Goal: Task Accomplishment & Management: Manage account settings

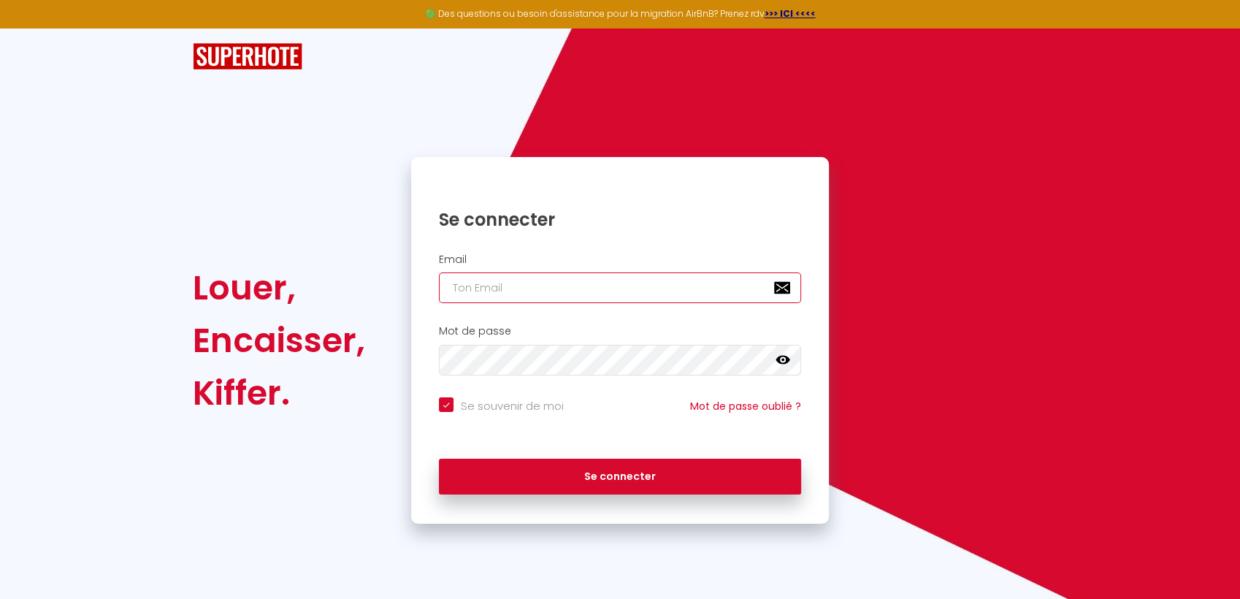
type input "[EMAIL_ADDRESS][DOMAIN_NAME]"
checkbox input "true"
drag, startPoint x: 521, startPoint y: 289, endPoint x: 320, endPoint y: 287, distance: 201.6
click at [320, 287] on div "Louer, Encaisser, [PERSON_NAME]. Se connecter Email [EMAIL_ADDRESS][DOMAIN_NAME…" at bounding box center [619, 340] width 873 height 367
type input "c"
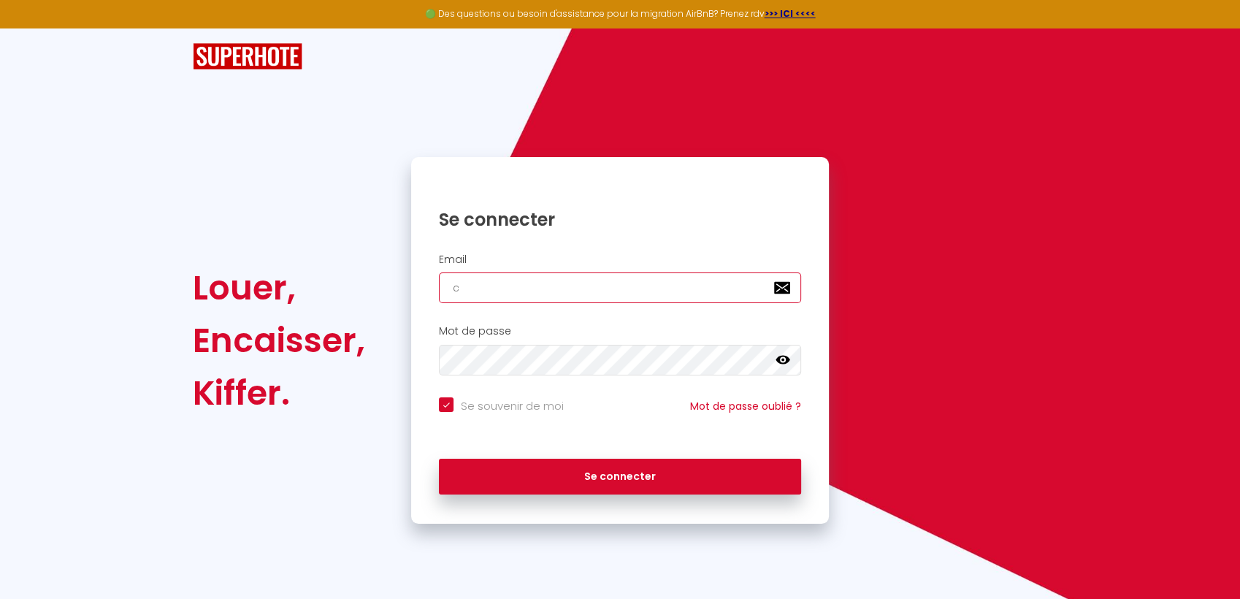
checkbox input "true"
type input "co"
checkbox input "true"
type input "con"
checkbox input "true"
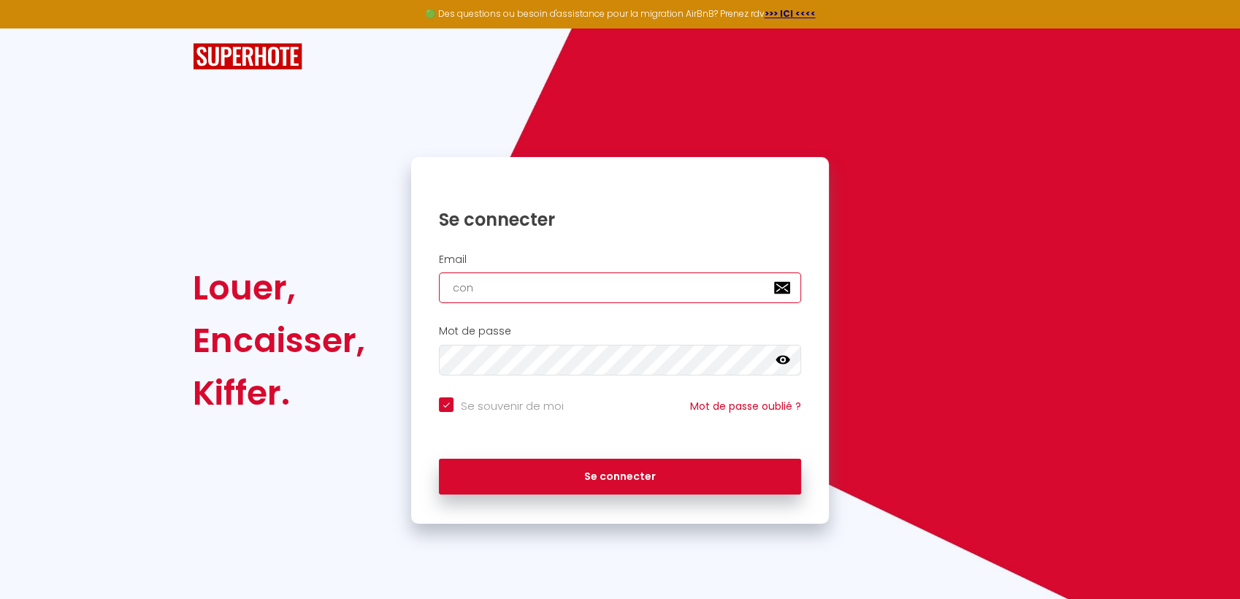
type input "[EMAIL_ADDRESS][DOMAIN_NAME]"
click at [439, 459] on button "Se connecter" at bounding box center [620, 477] width 362 height 37
checkbox input "true"
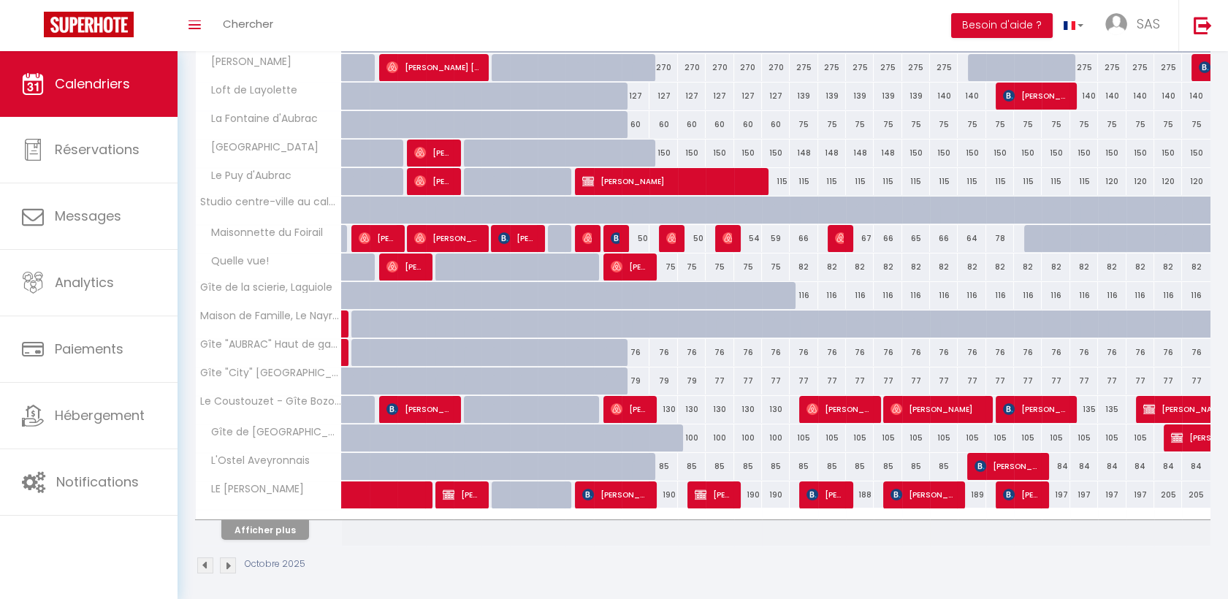
scroll to position [368, 0]
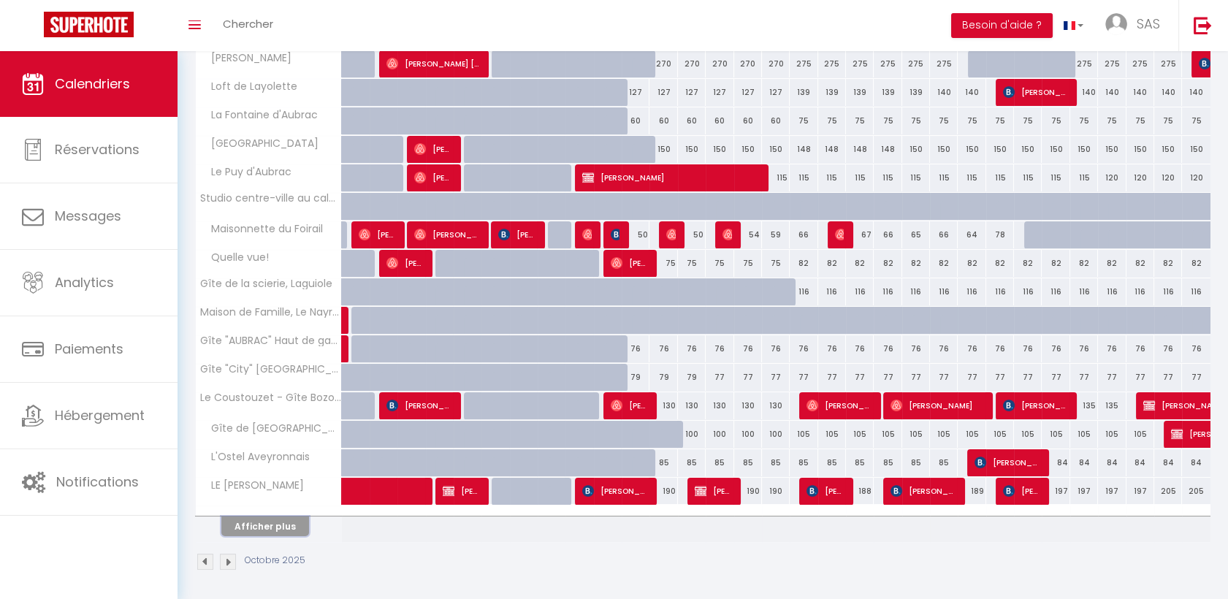
click at [246, 530] on button "Afficher plus" at bounding box center [265, 526] width 88 height 20
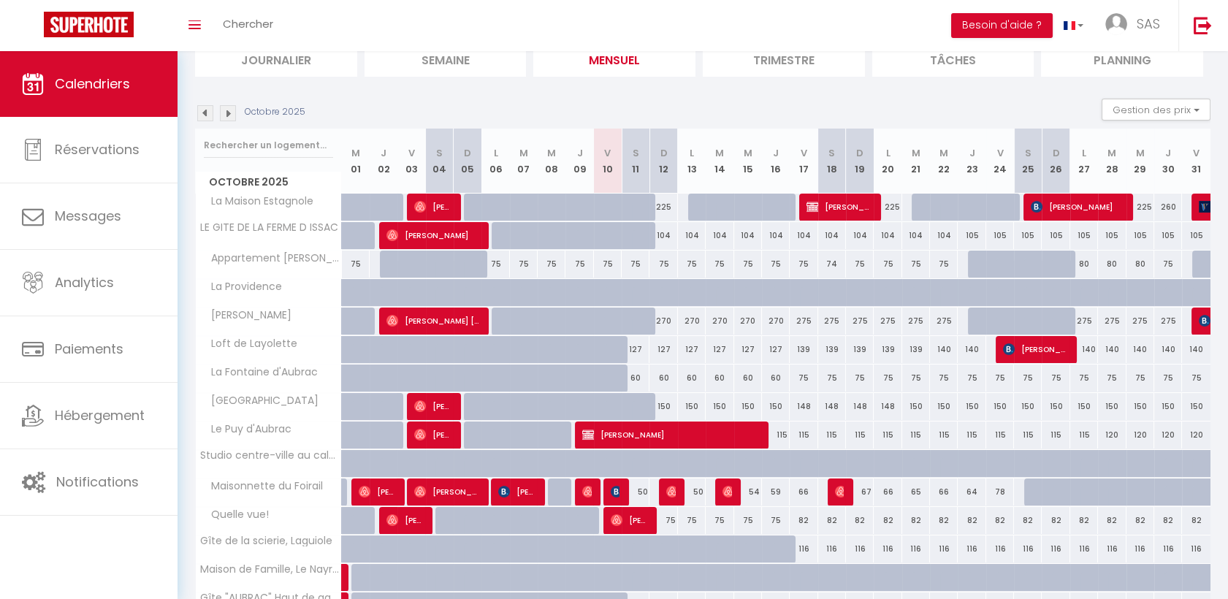
scroll to position [0, 0]
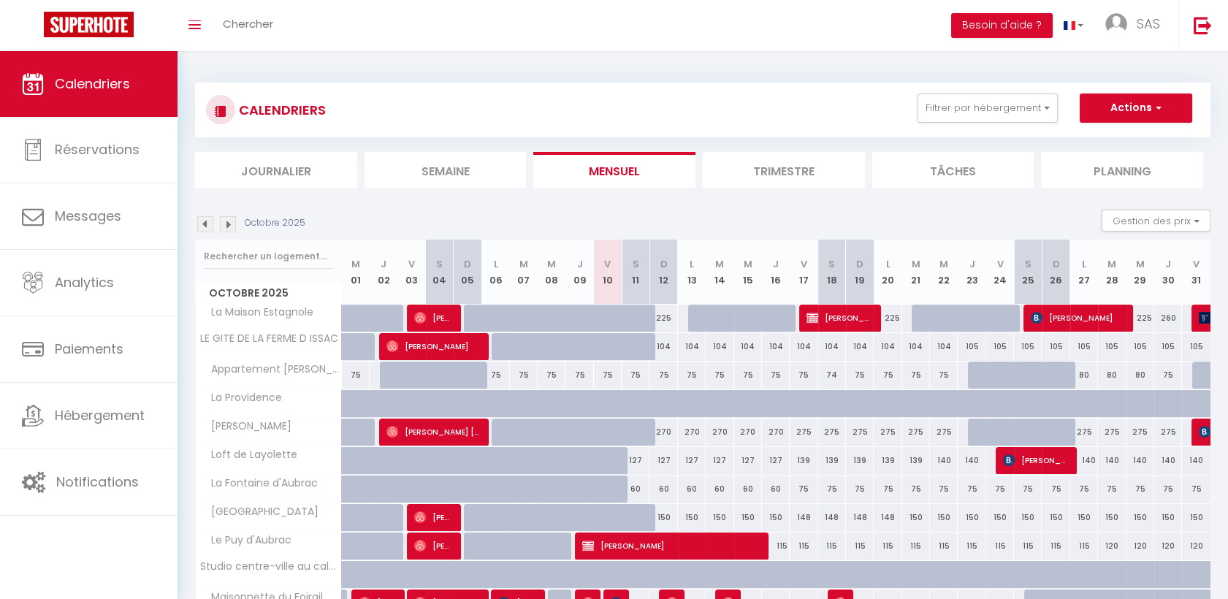
click at [445, 176] on li "Semaine" at bounding box center [445, 170] width 162 height 36
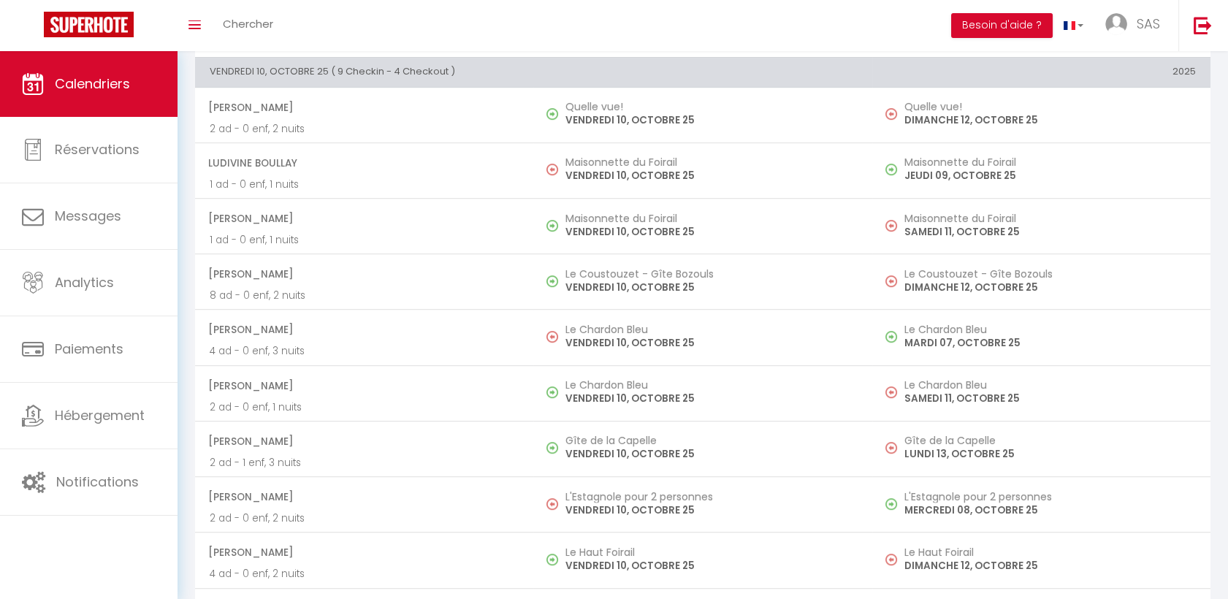
scroll to position [1623, 0]
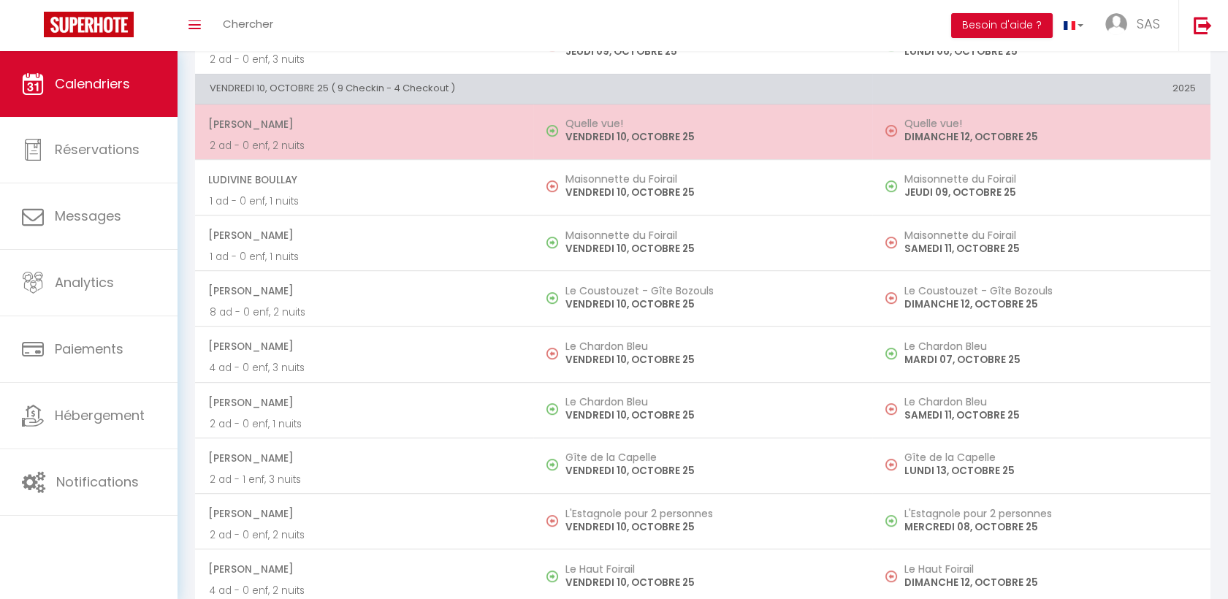
click at [478, 124] on span "[PERSON_NAME]" at bounding box center [363, 124] width 310 height 28
select select "OK"
select select "0"
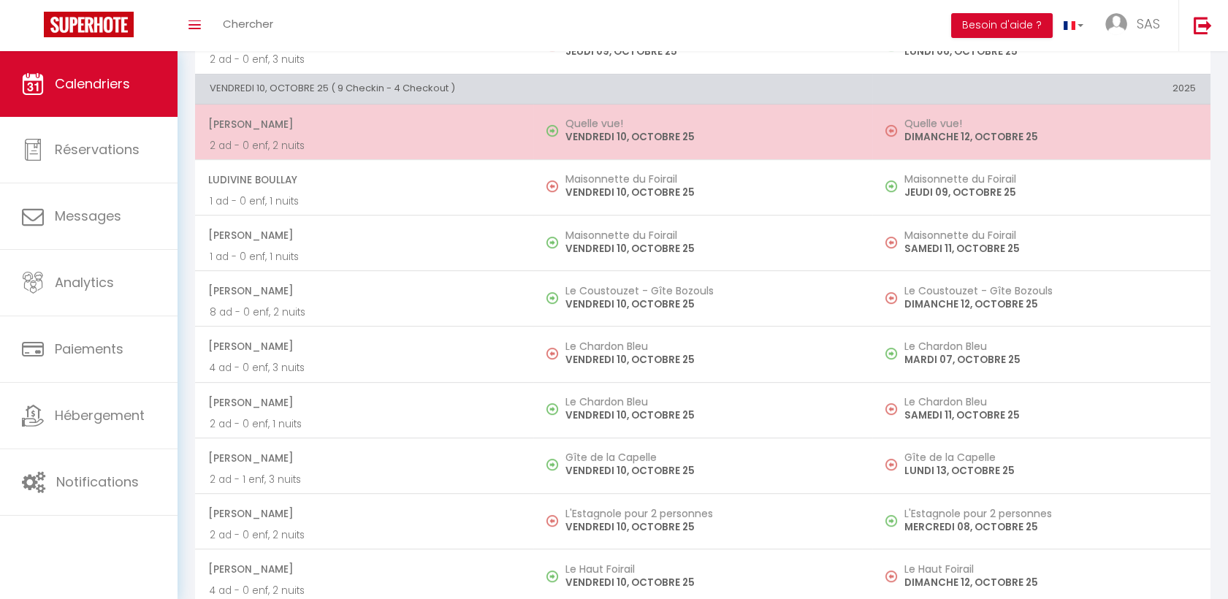
select select "1"
select select
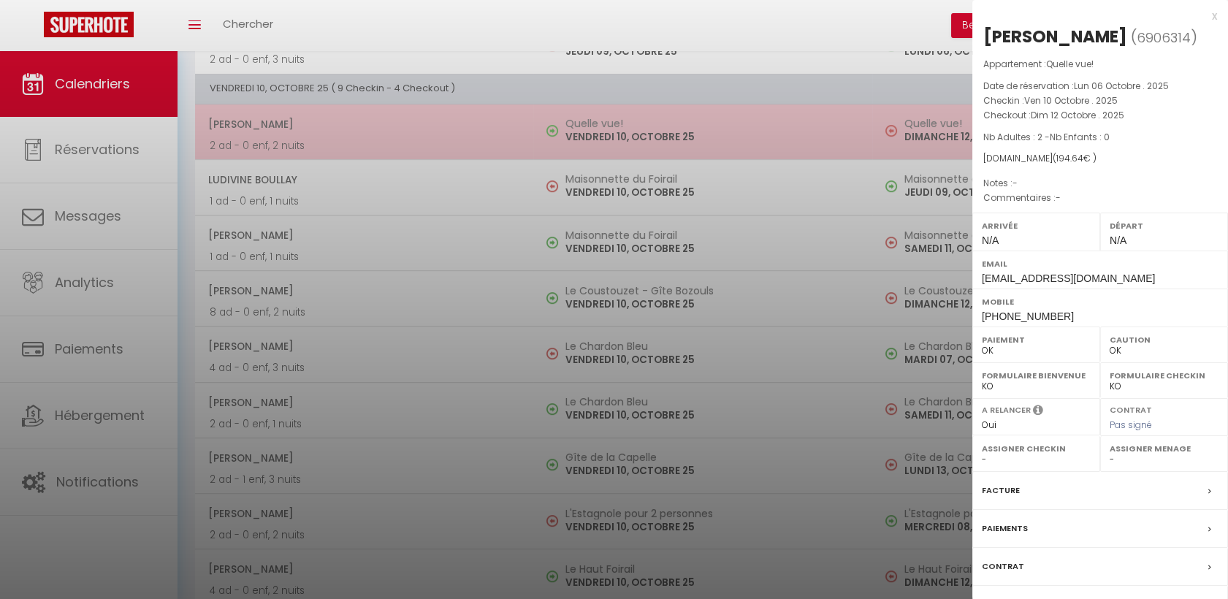
click at [478, 124] on div at bounding box center [614, 299] width 1228 height 599
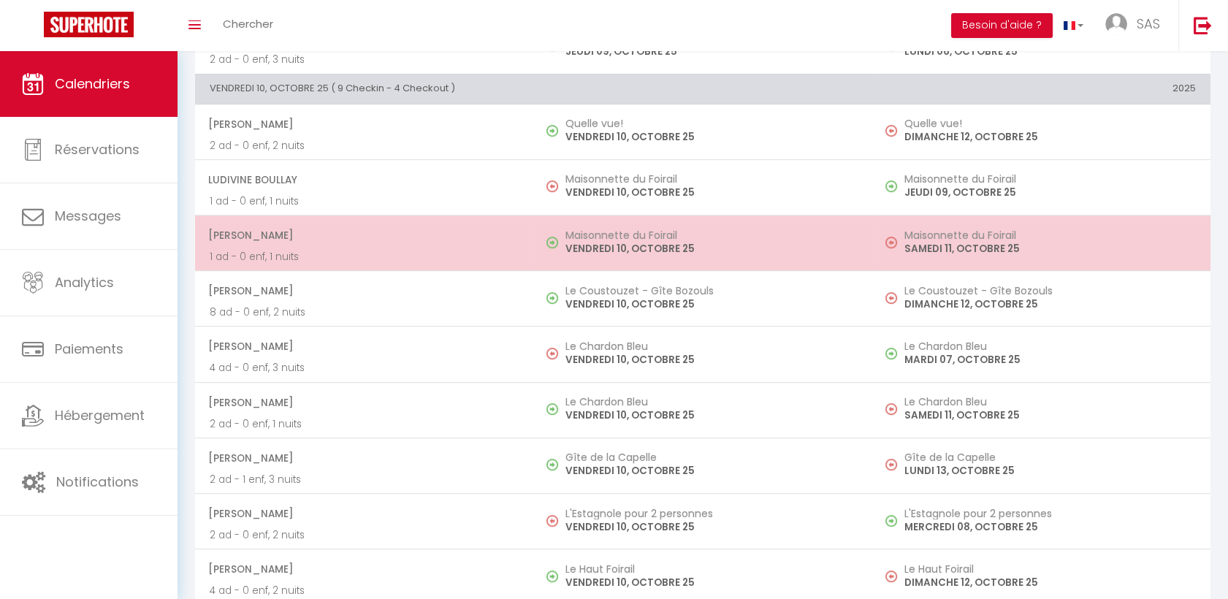
click at [464, 254] on p "1 ad - 0 enf, 1 nuits" at bounding box center [364, 256] width 309 height 15
select select "40902"
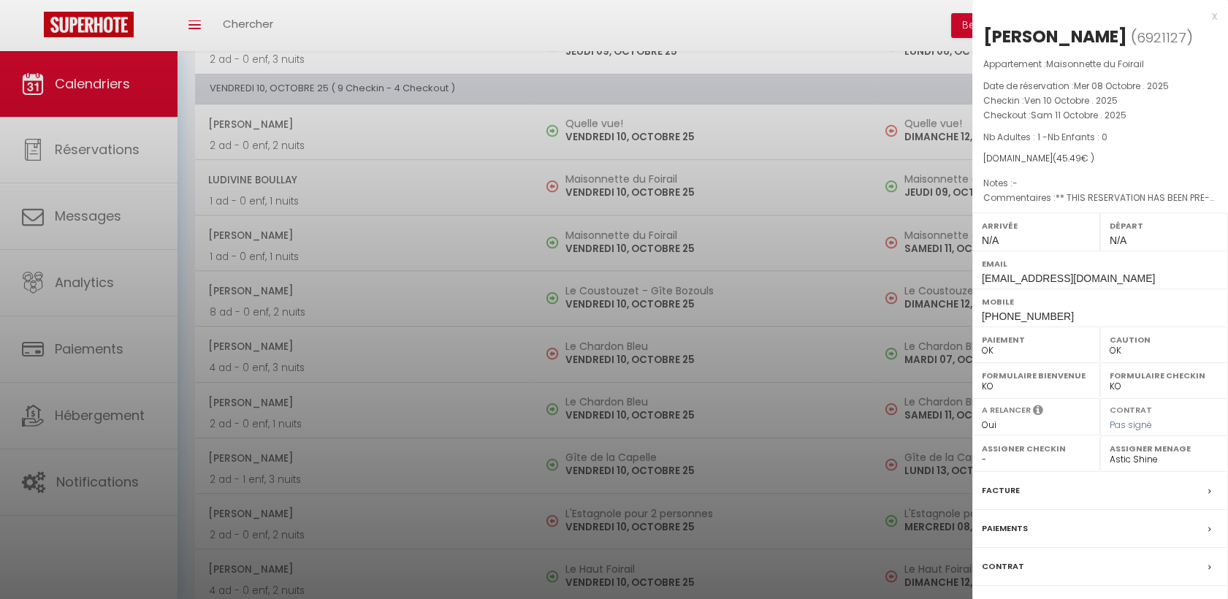
click at [448, 292] on div at bounding box center [614, 299] width 1228 height 599
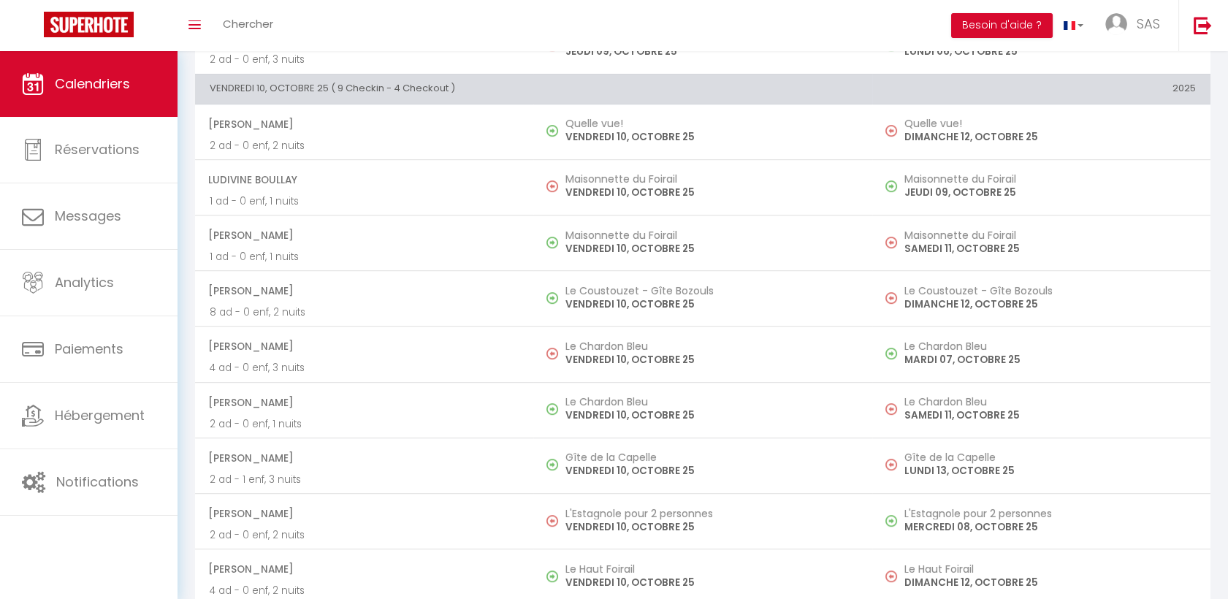
click at [448, 292] on span "[PERSON_NAME]" at bounding box center [363, 291] width 310 height 28
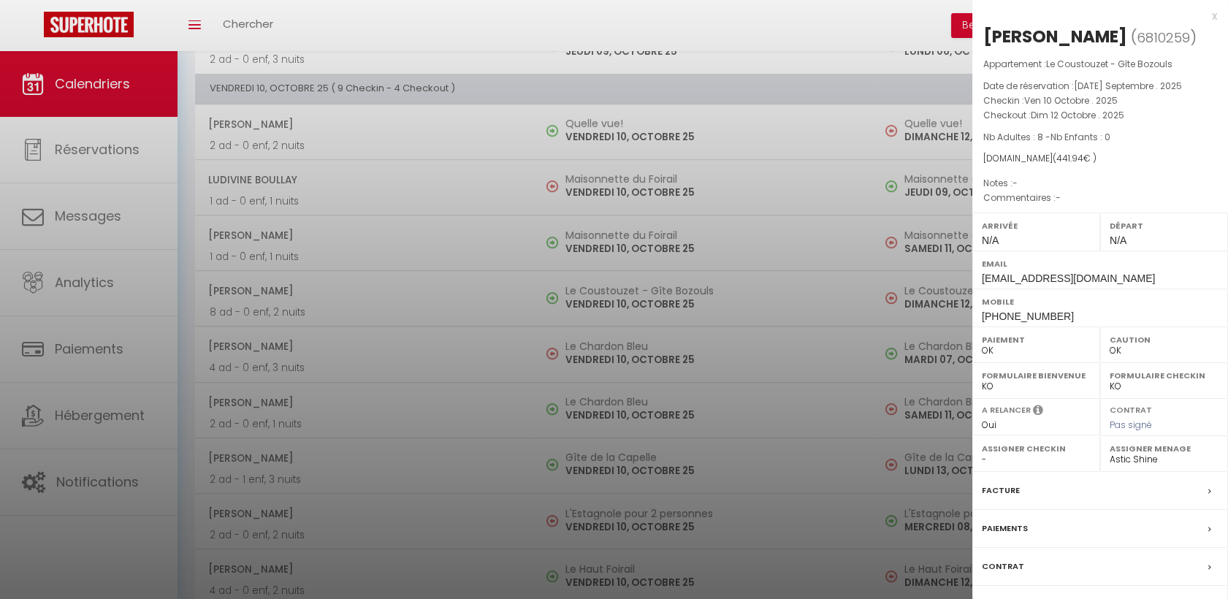
click at [448, 292] on div at bounding box center [614, 299] width 1228 height 599
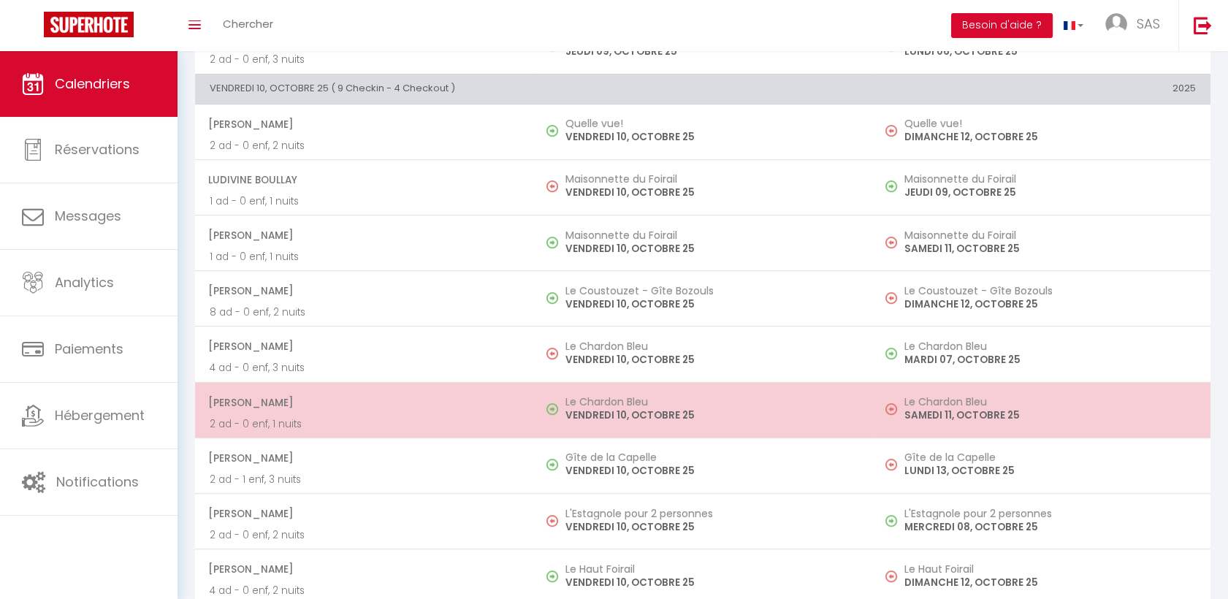
click at [432, 418] on p "2 ad - 0 enf, 1 nuits" at bounding box center [364, 423] width 309 height 15
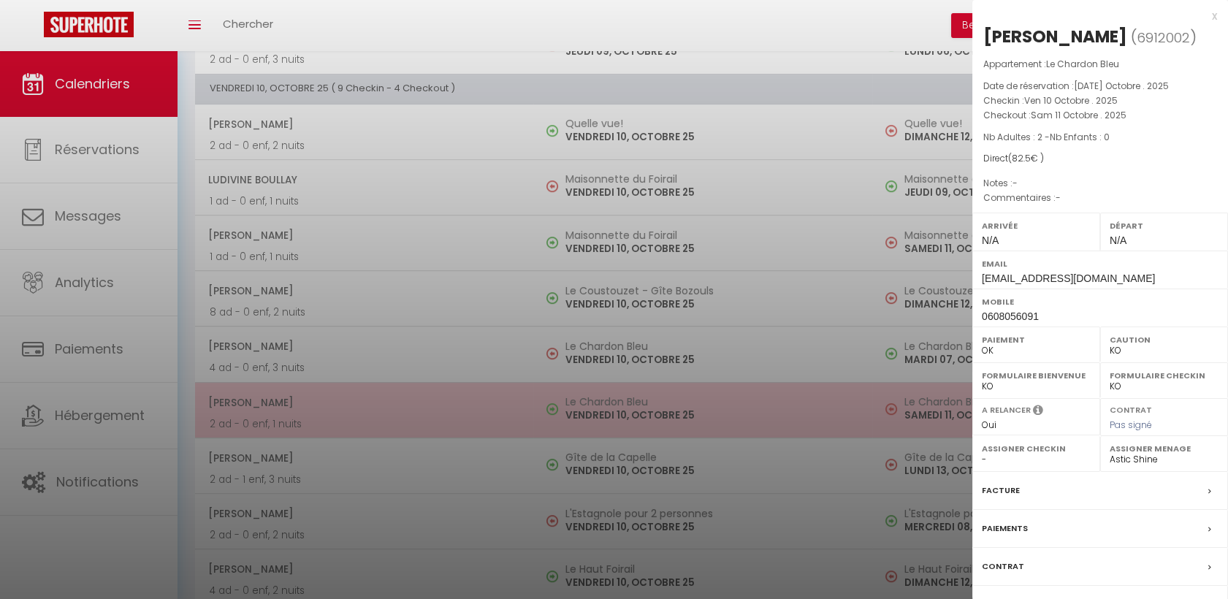
click at [432, 418] on div at bounding box center [614, 299] width 1228 height 599
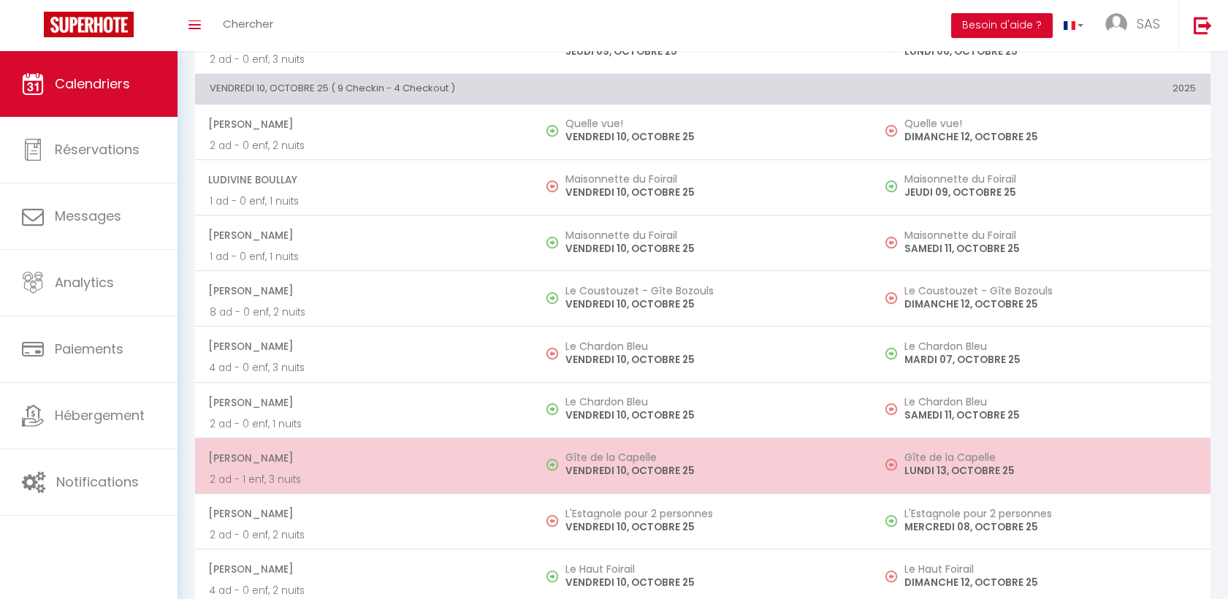
click at [439, 472] on p "2 ad - 1 enf, 3 nuits" at bounding box center [364, 479] width 309 height 15
select select "OK"
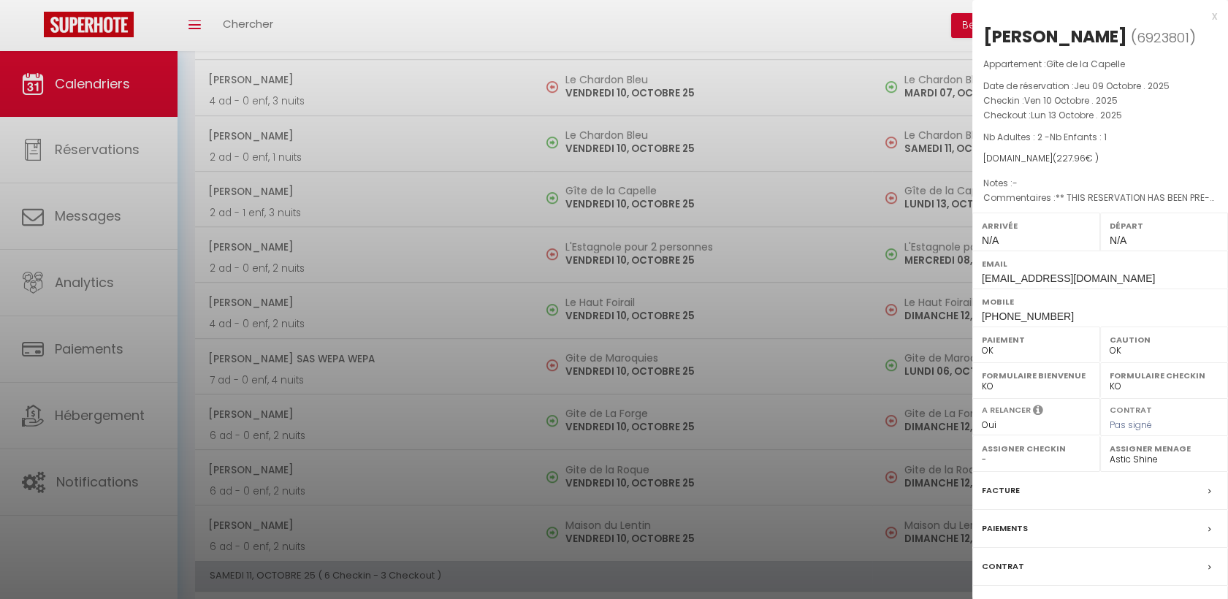
scroll to position [1947, 0]
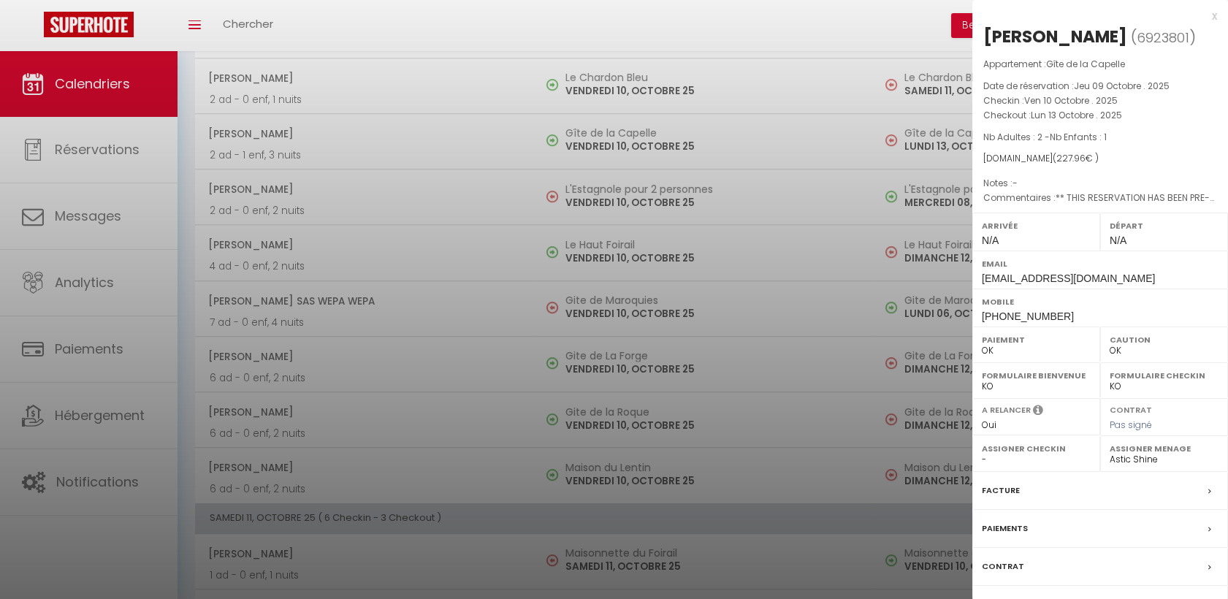
click at [410, 222] on div at bounding box center [614, 299] width 1228 height 599
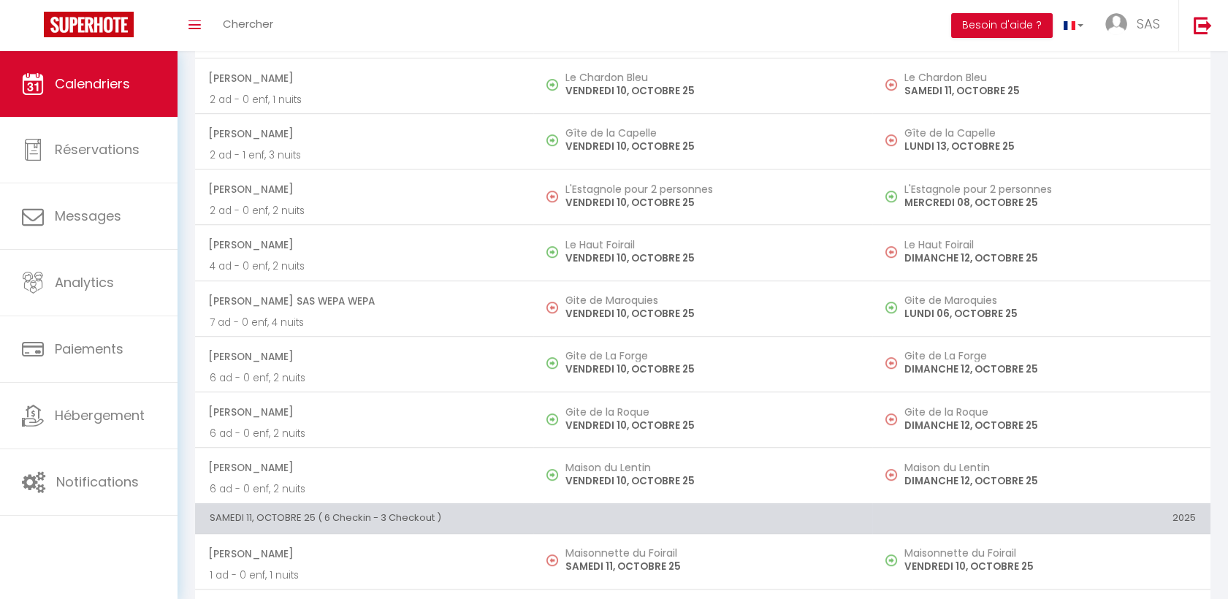
click at [411, 248] on span "[PERSON_NAME]" at bounding box center [363, 245] width 310 height 28
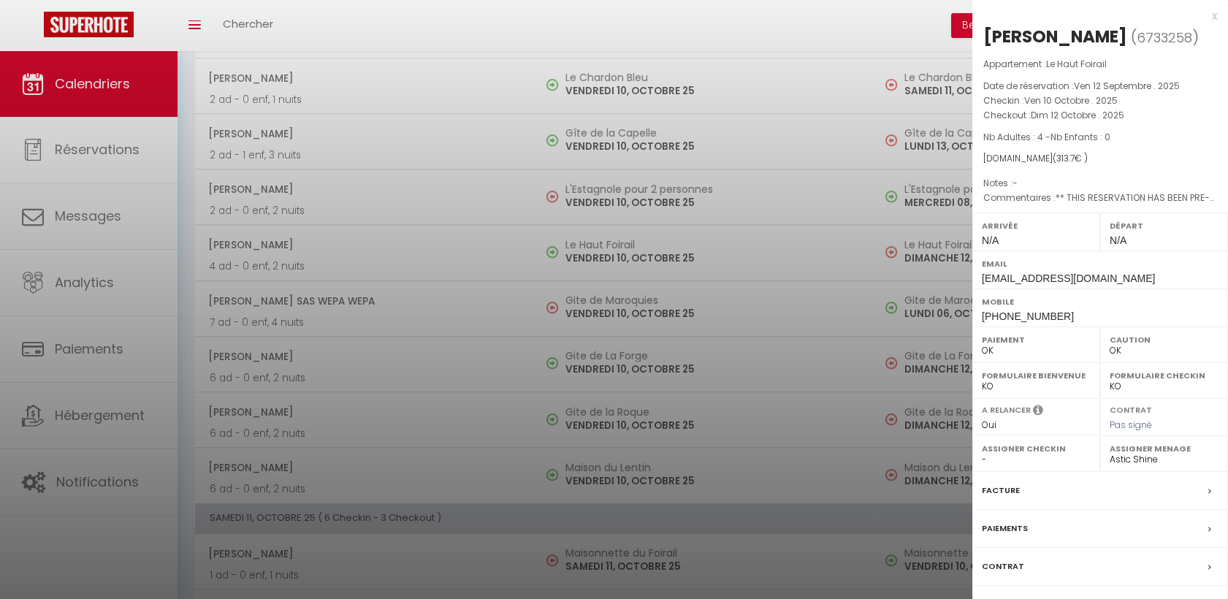
click at [357, 353] on div at bounding box center [614, 299] width 1228 height 599
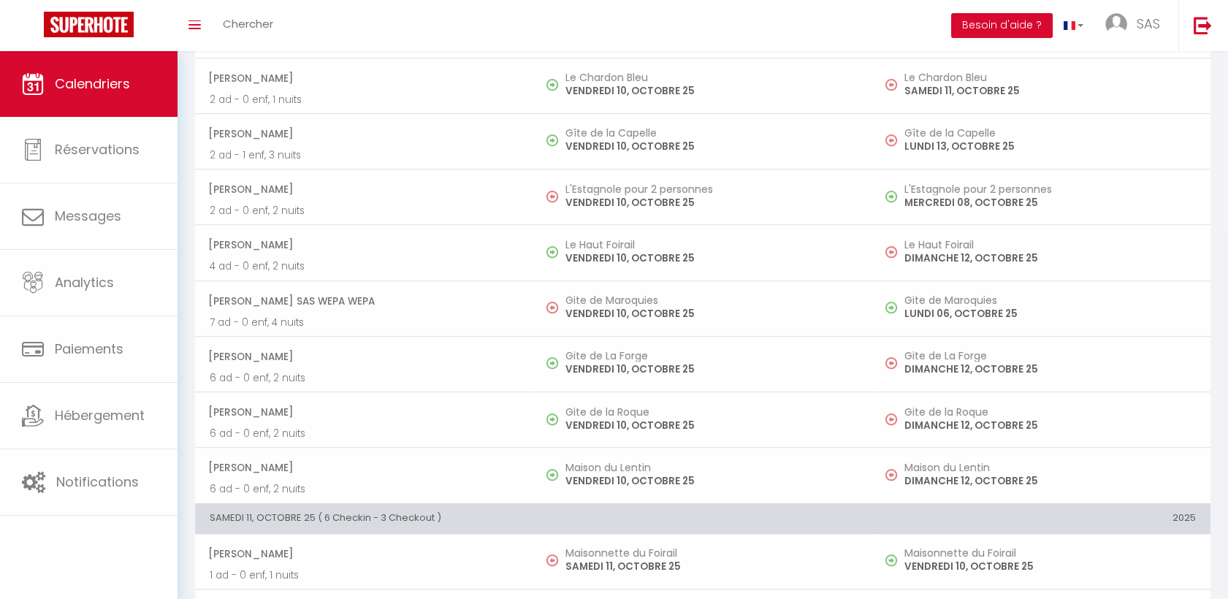
click at [351, 358] on span "[PERSON_NAME]" at bounding box center [363, 356] width 310 height 28
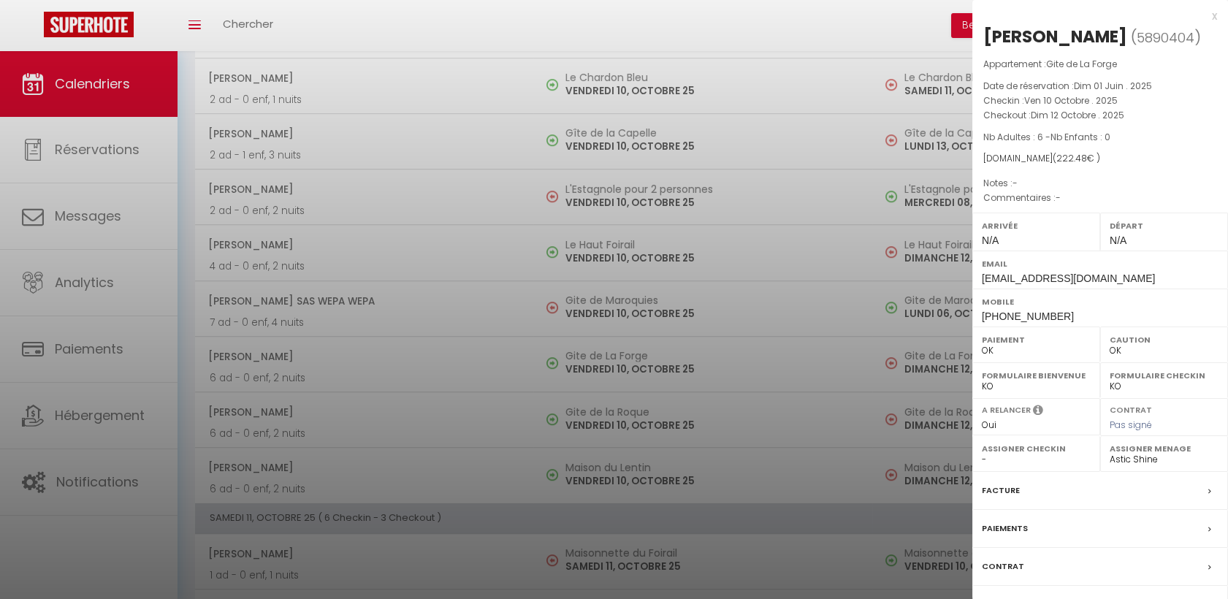
click at [362, 405] on div at bounding box center [614, 299] width 1228 height 599
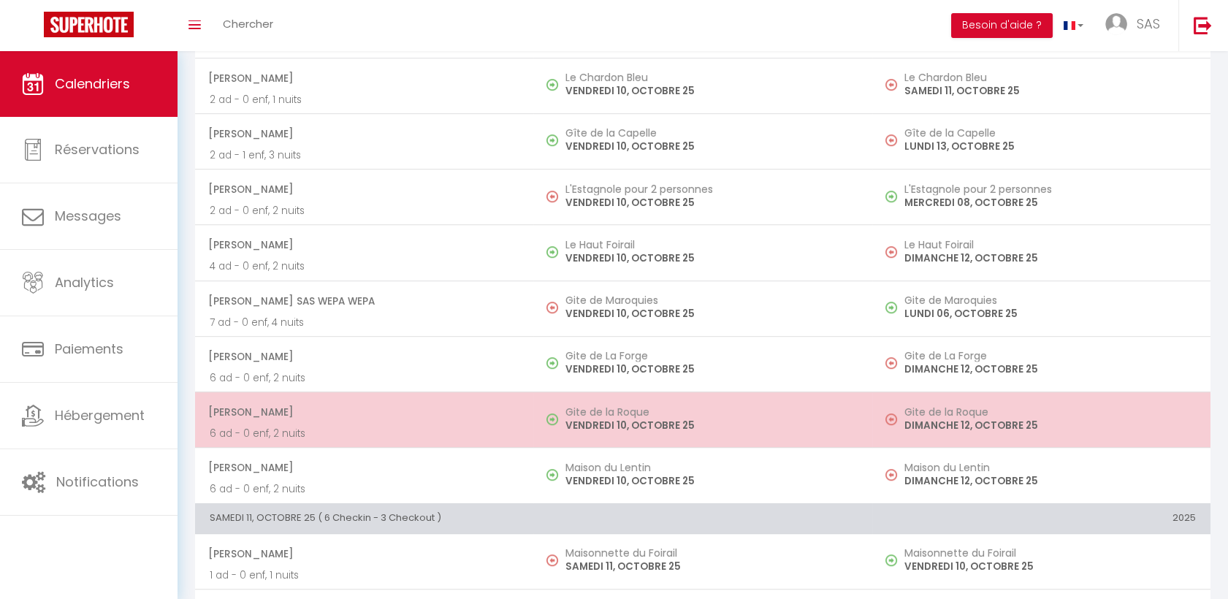
click at [367, 413] on span "[PERSON_NAME]" at bounding box center [363, 412] width 310 height 28
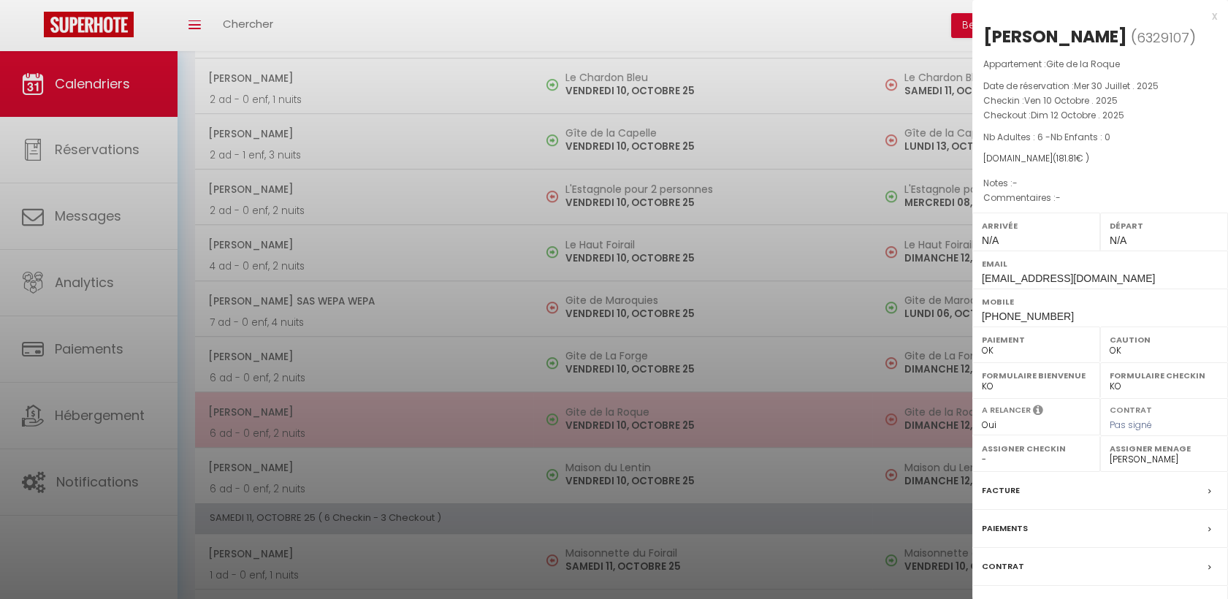
click at [367, 413] on div at bounding box center [614, 299] width 1228 height 599
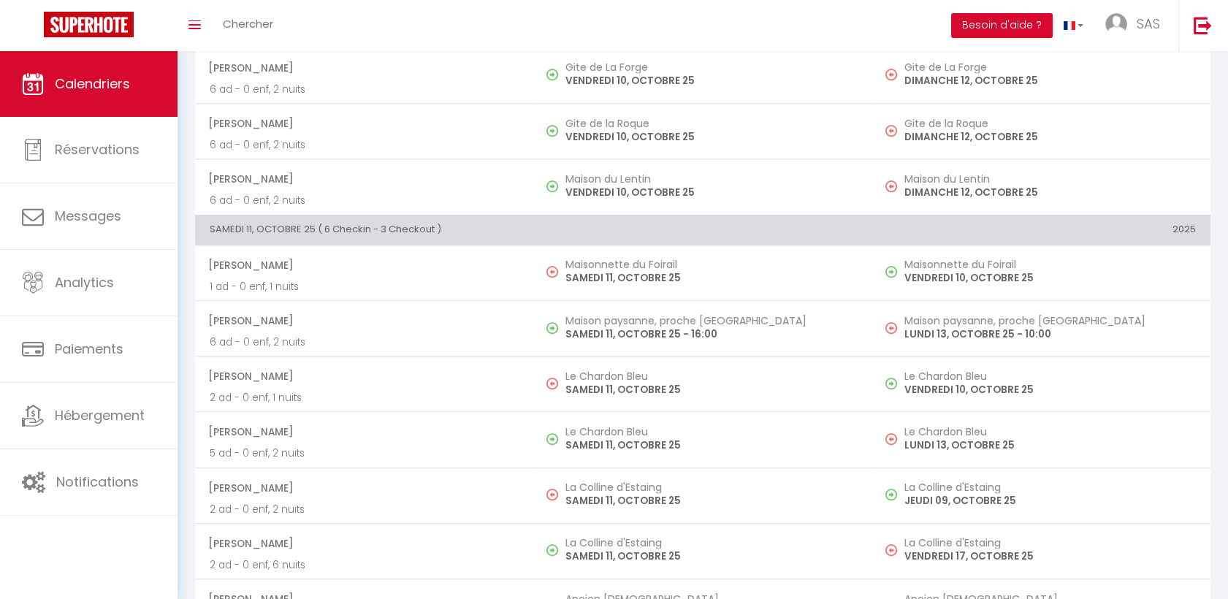
scroll to position [2272, 0]
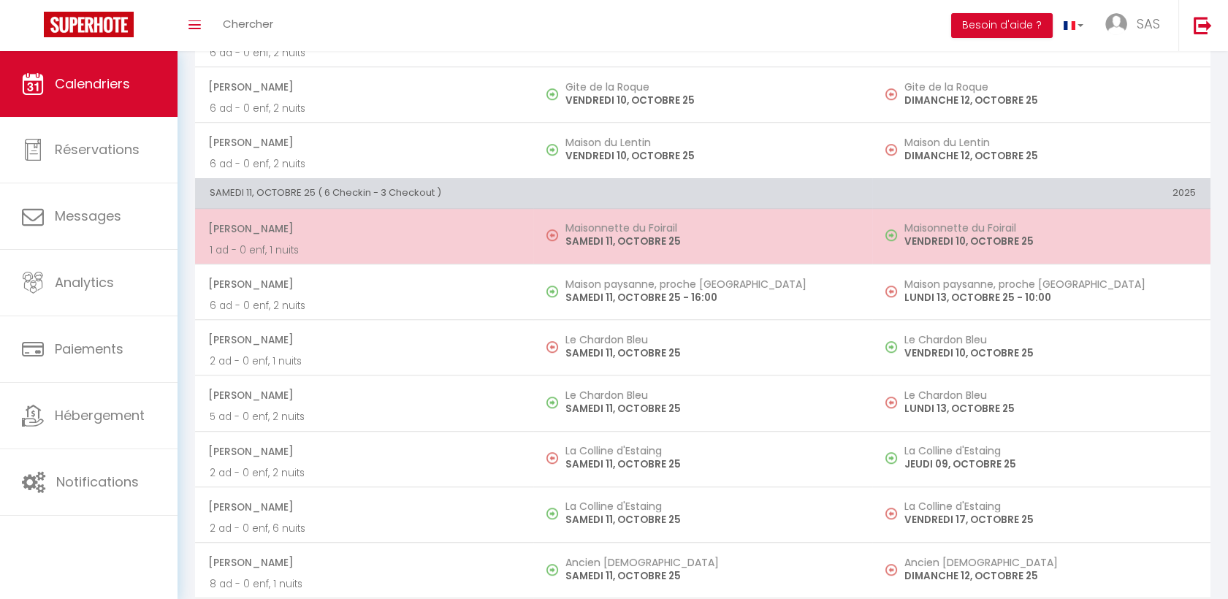
click at [380, 242] on p "1 ad - 0 enf, 1 nuits" at bounding box center [364, 249] width 309 height 15
select select "40902"
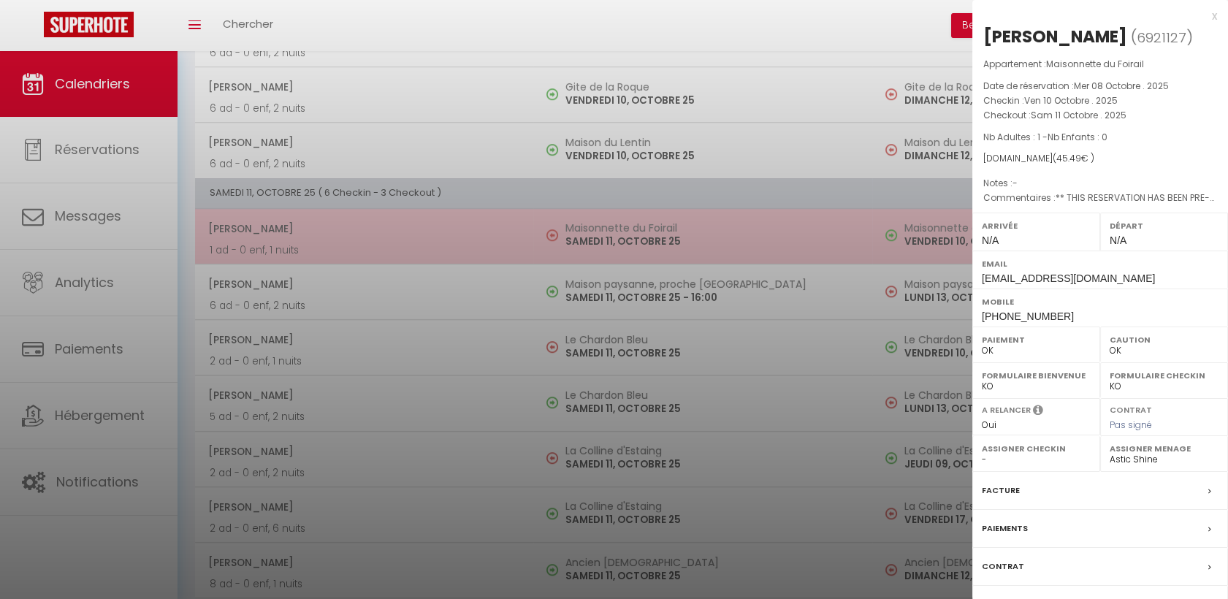
click at [380, 237] on div at bounding box center [614, 299] width 1228 height 599
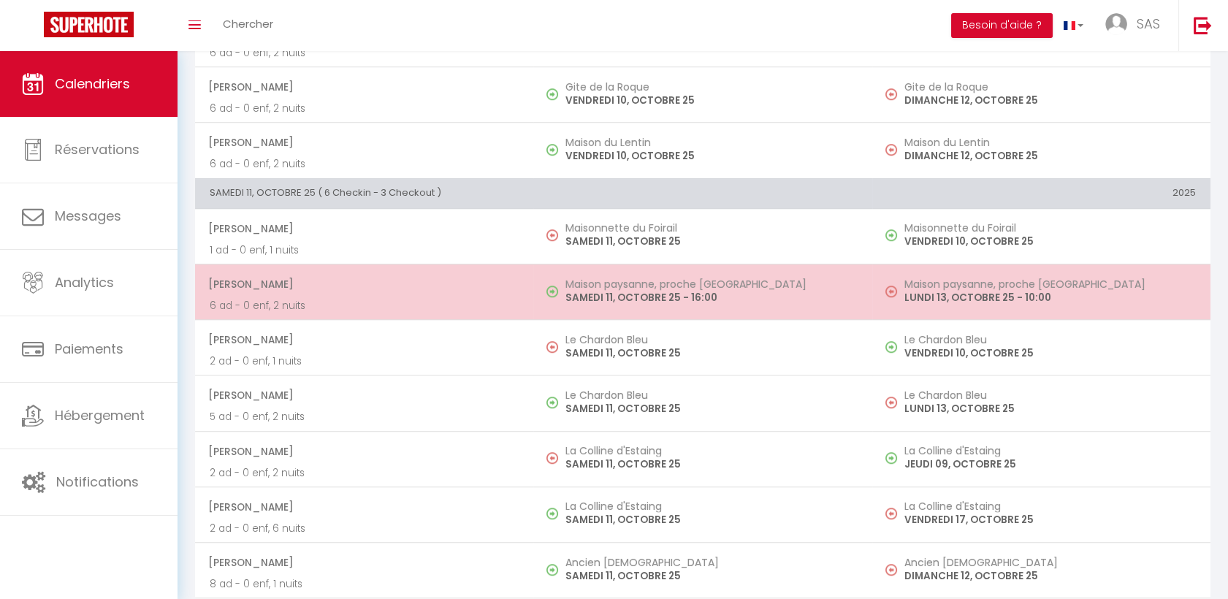
click at [367, 291] on span "[PERSON_NAME]" at bounding box center [363, 284] width 310 height 28
select select
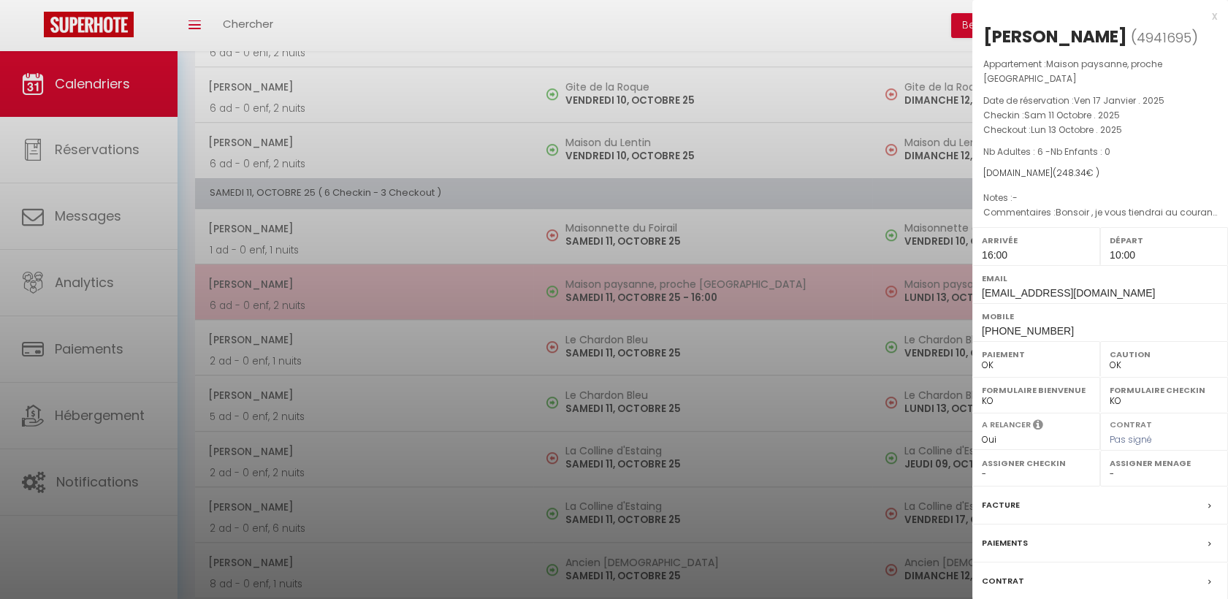
click at [367, 291] on div at bounding box center [614, 299] width 1228 height 599
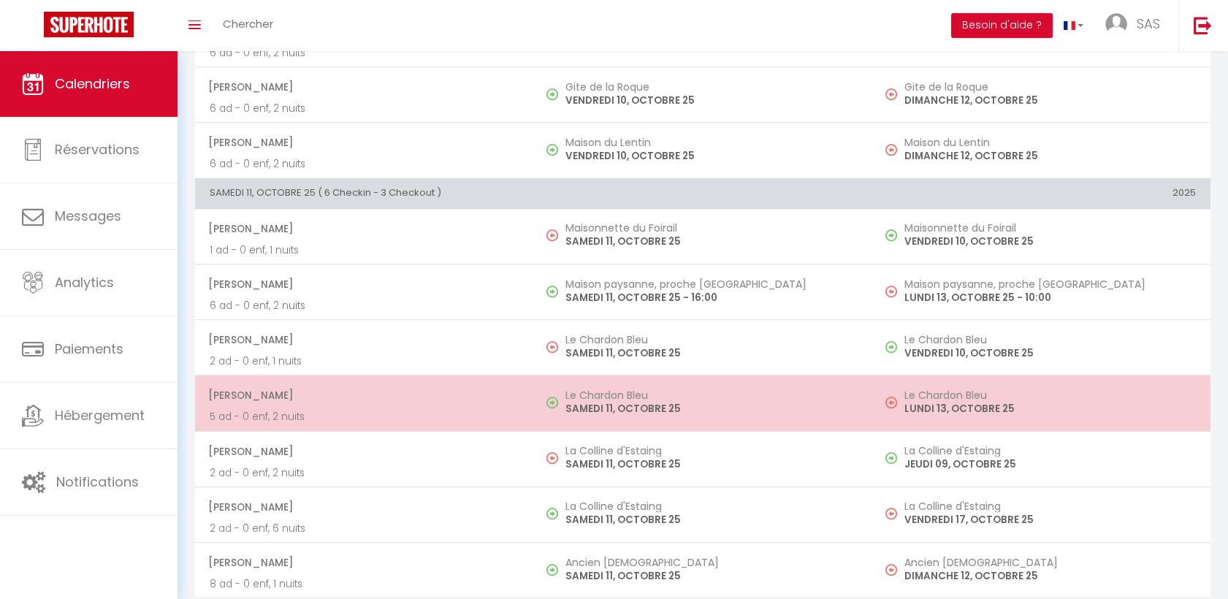
click at [405, 387] on span "[PERSON_NAME]" at bounding box center [363, 395] width 310 height 28
select select "KO"
select select "0"
select select "40902"
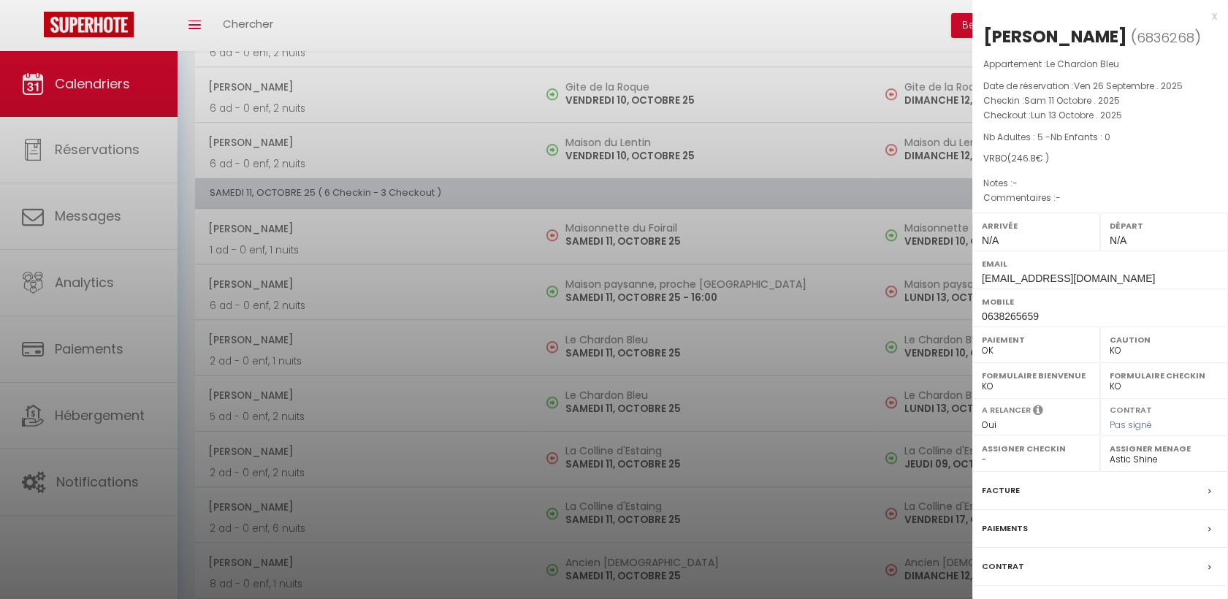
click at [502, 364] on div at bounding box center [614, 299] width 1228 height 599
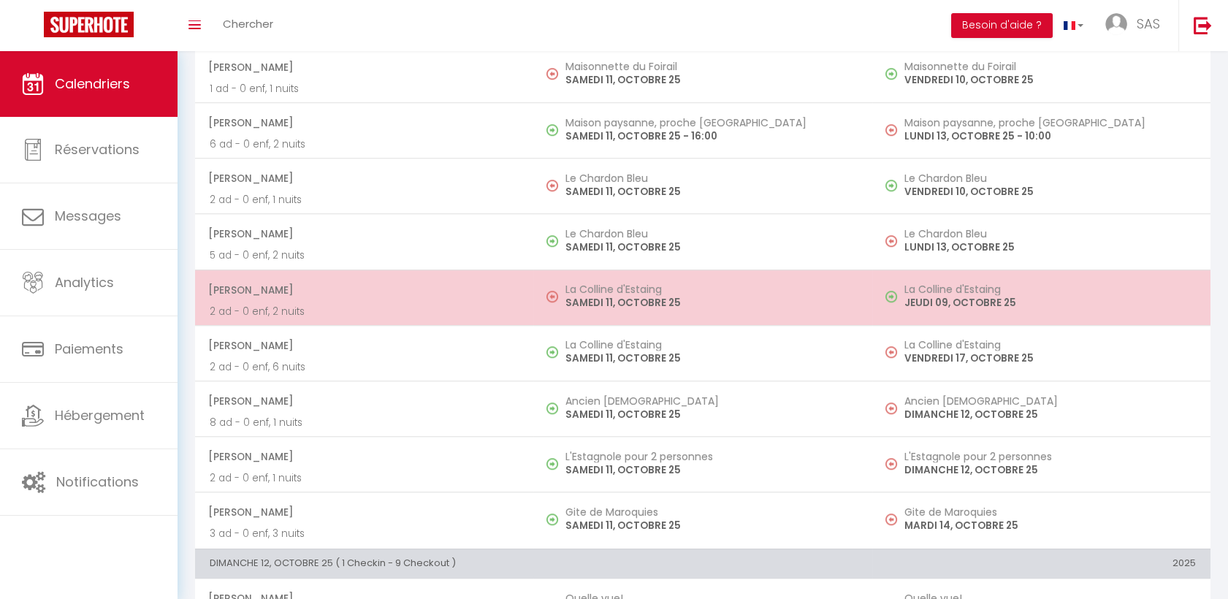
scroll to position [2434, 0]
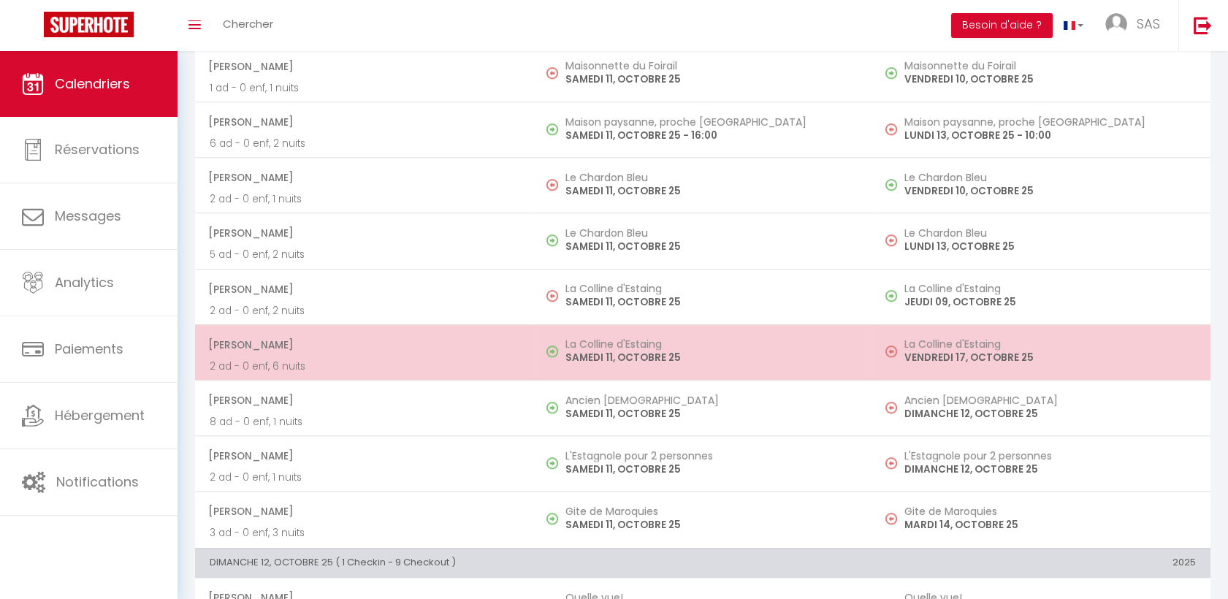
click at [404, 340] on span "[PERSON_NAME]" at bounding box center [363, 345] width 310 height 28
select select "20096"
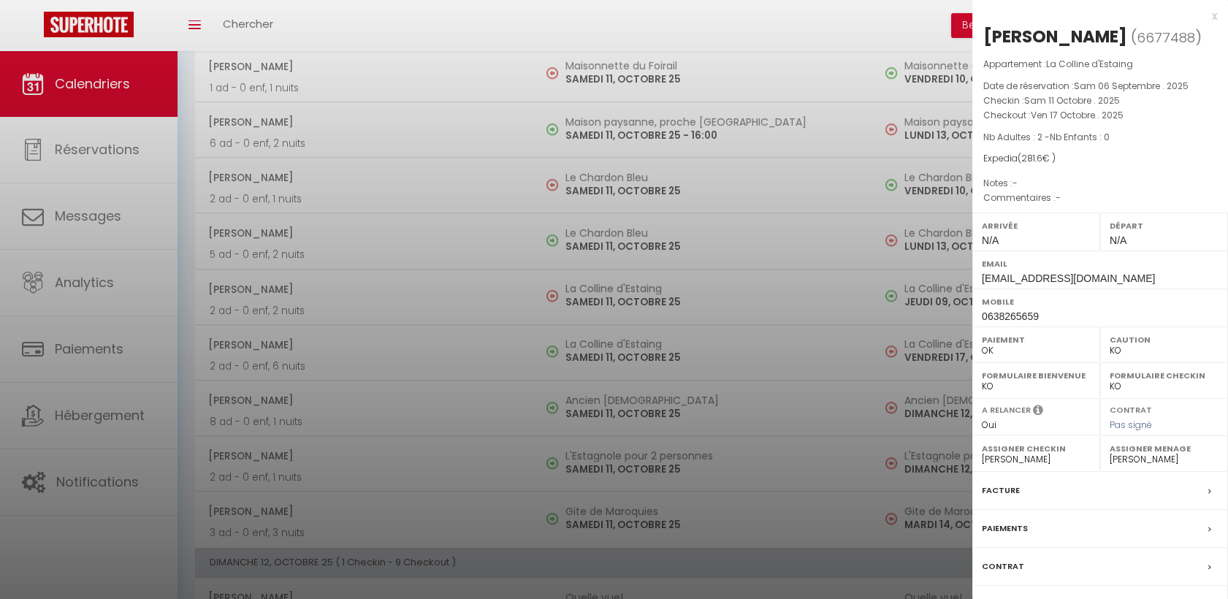
click at [383, 405] on div at bounding box center [614, 299] width 1228 height 599
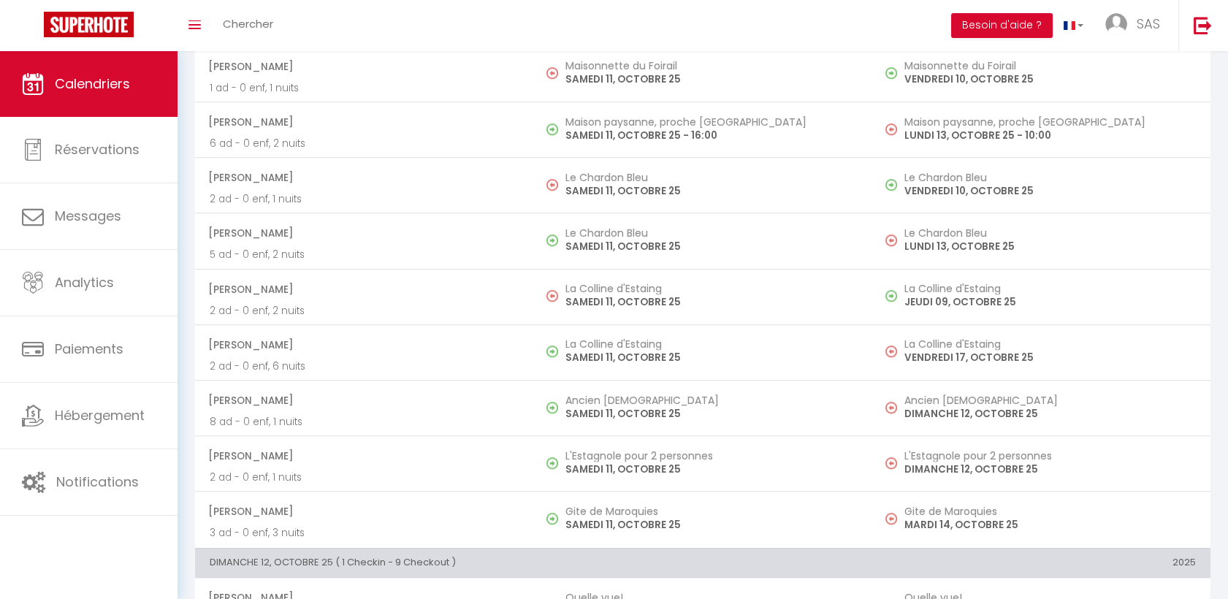
click at [383, 405] on span "[PERSON_NAME]" at bounding box center [363, 400] width 310 height 28
select select "OK"
select select
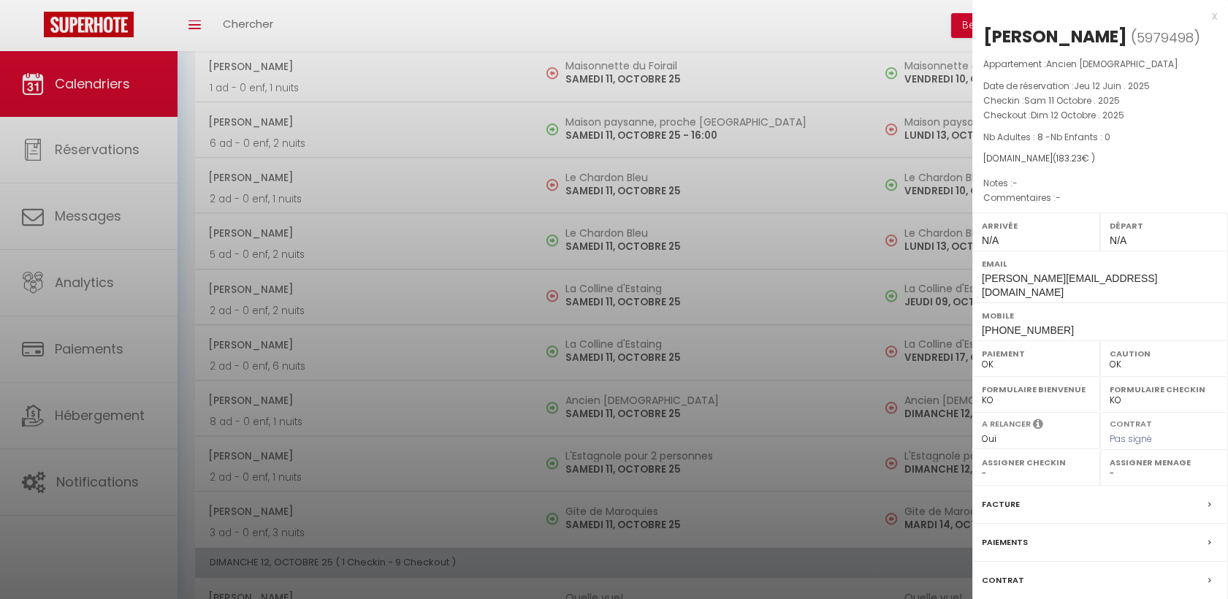
click at [318, 414] on div at bounding box center [614, 299] width 1228 height 599
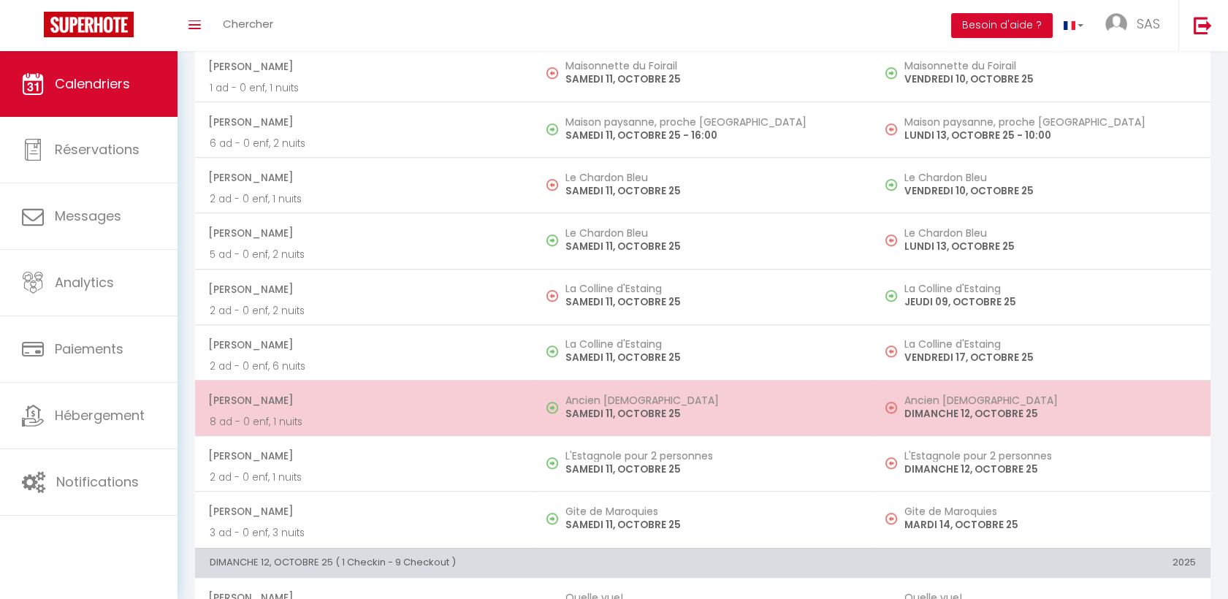
click at [317, 404] on span "[PERSON_NAME]" at bounding box center [363, 400] width 310 height 28
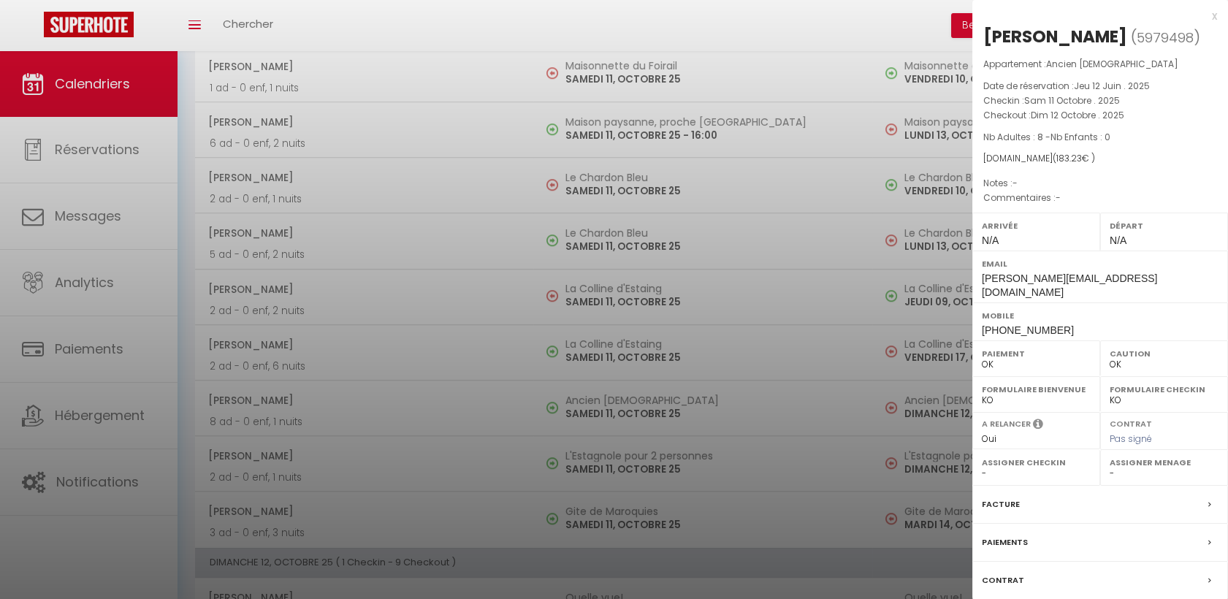
click at [351, 143] on div at bounding box center [614, 299] width 1228 height 599
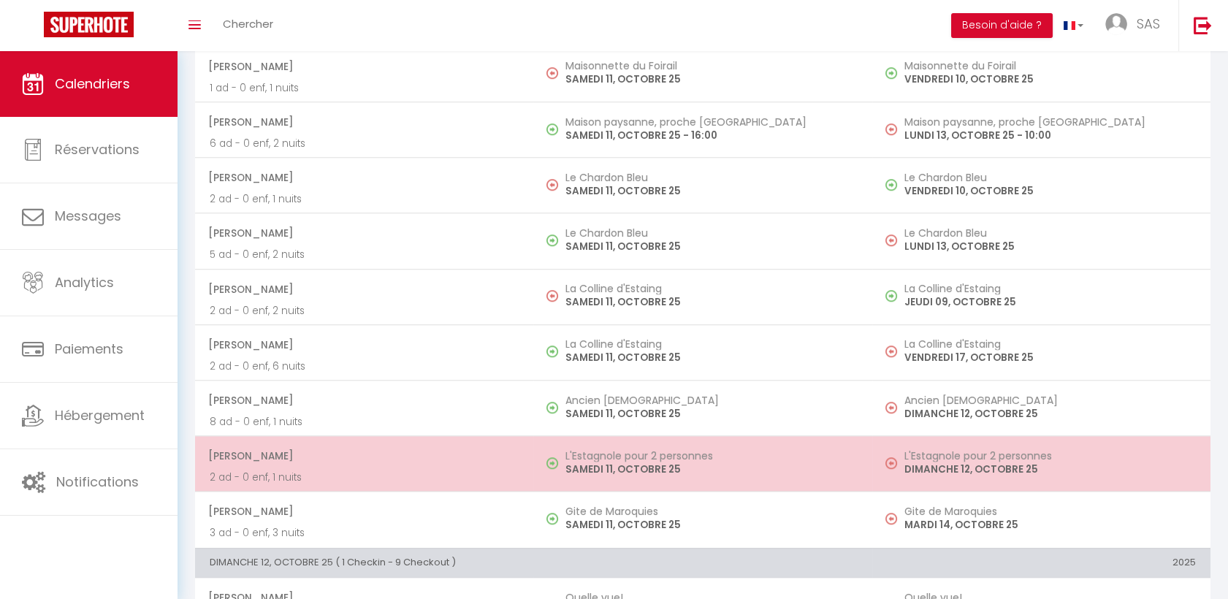
click at [352, 445] on span "[PERSON_NAME]" at bounding box center [363, 456] width 310 height 28
select select "40902"
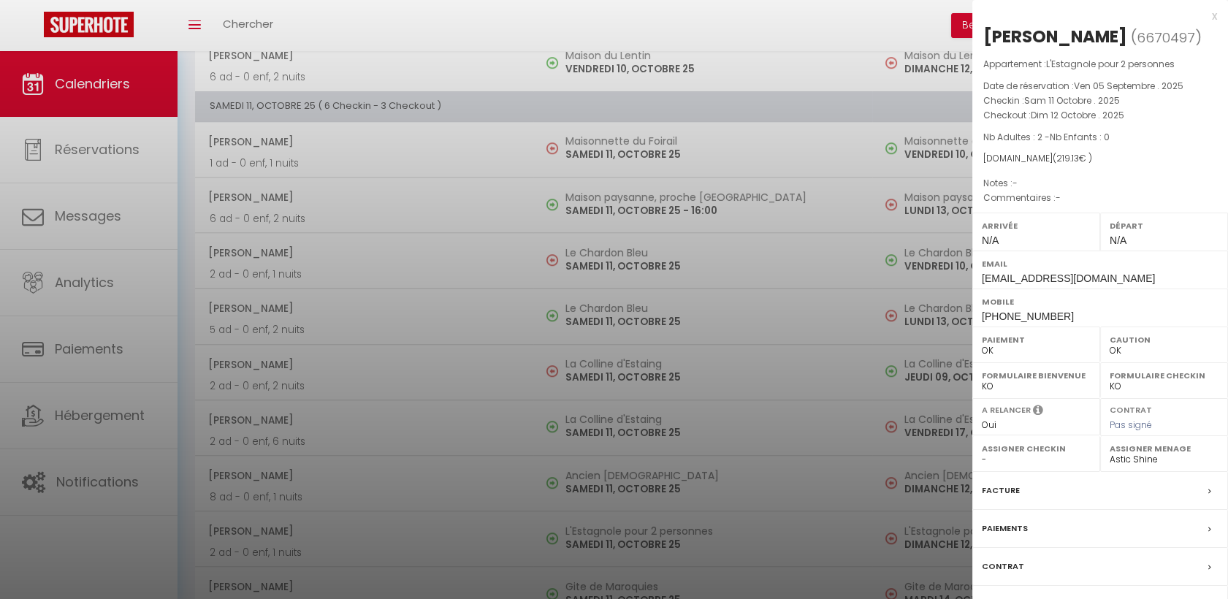
scroll to position [2331, 0]
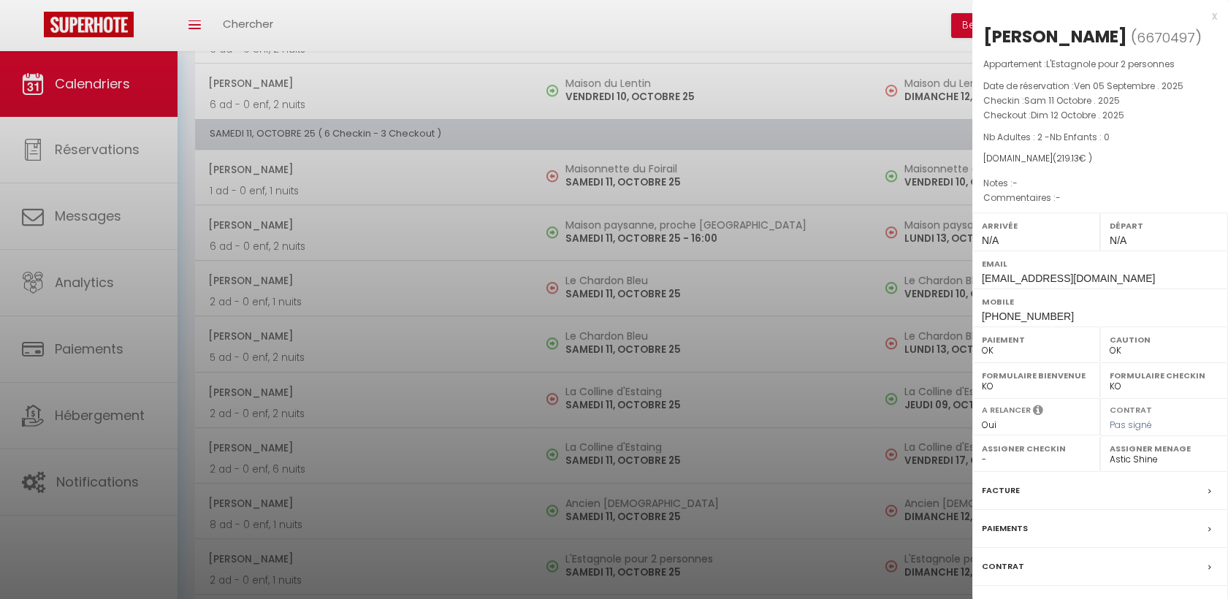
click at [384, 218] on div at bounding box center [614, 299] width 1228 height 599
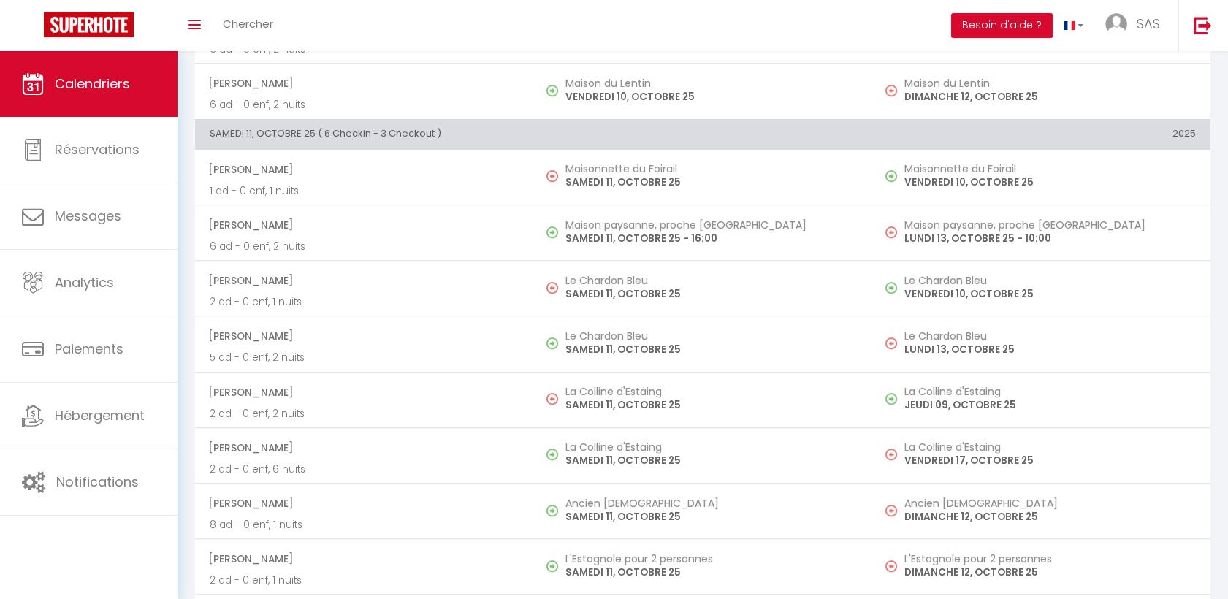
click at [338, 294] on p "2 ad - 0 enf, 1 nuits" at bounding box center [364, 301] width 309 height 15
select select "KO"
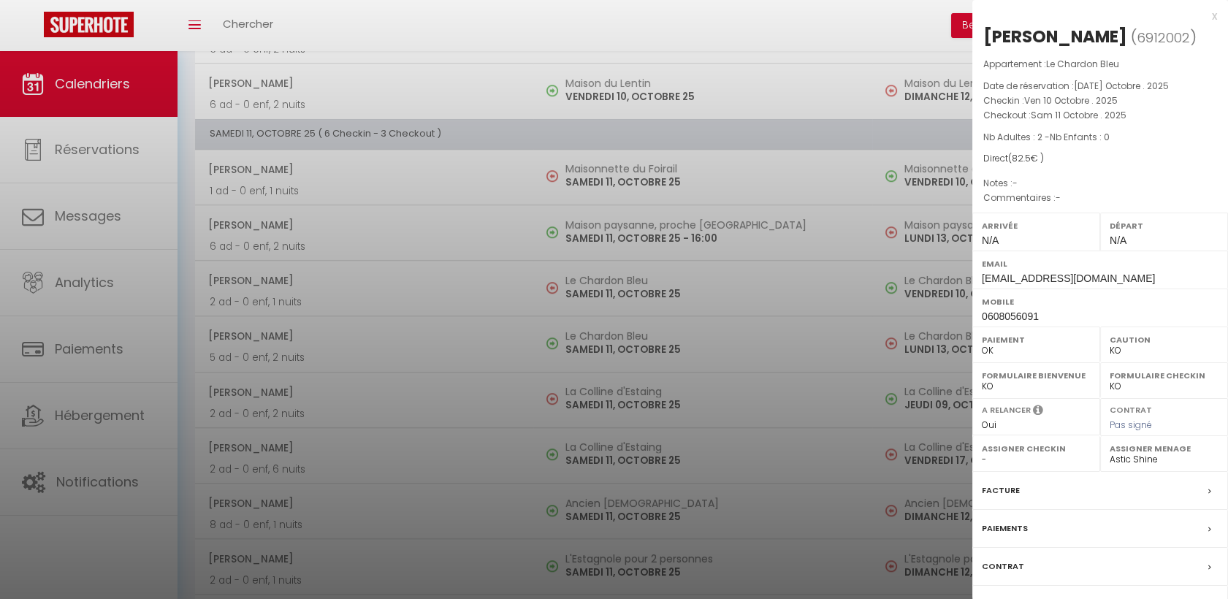
click at [338, 289] on div at bounding box center [614, 299] width 1228 height 599
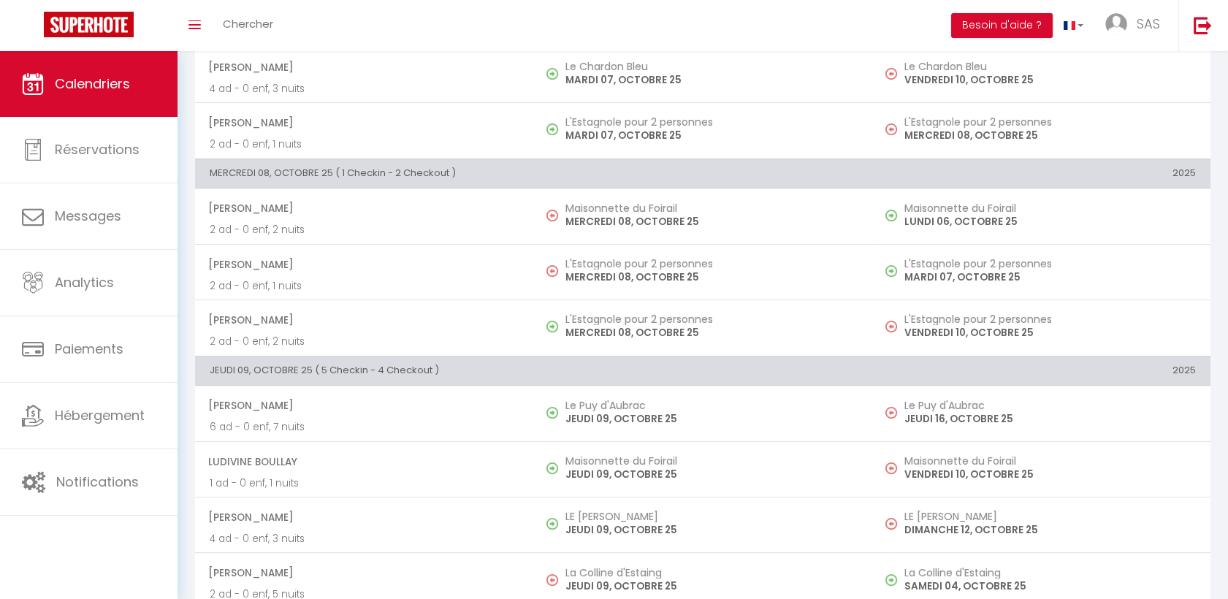
scroll to position [0, 0]
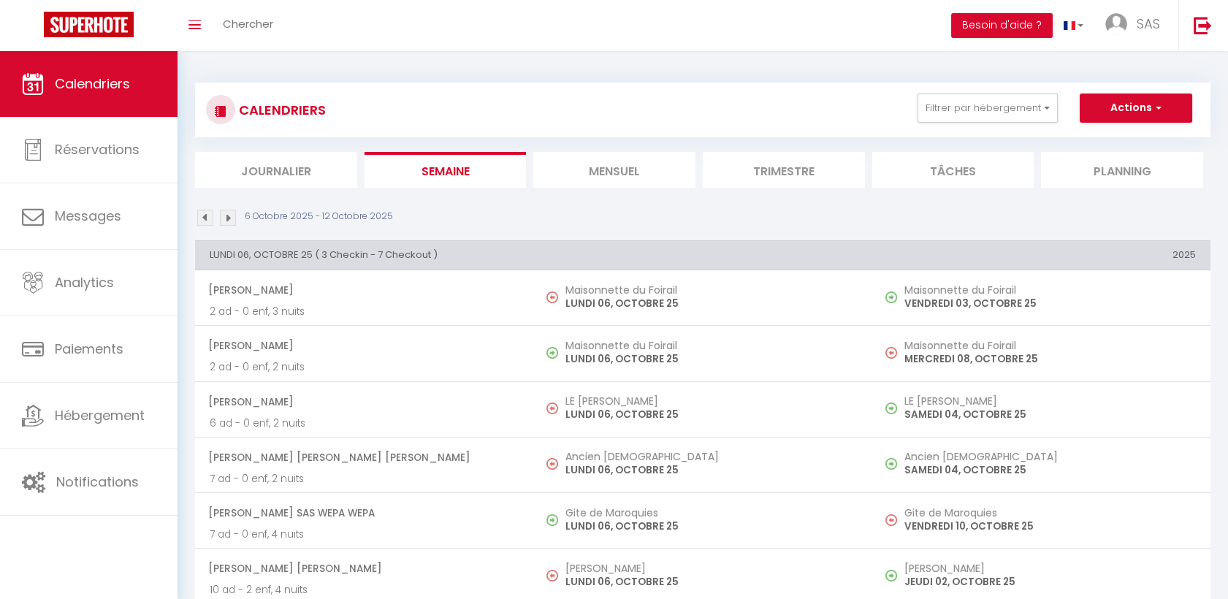
click at [650, 176] on li "Mensuel" at bounding box center [614, 170] width 162 height 36
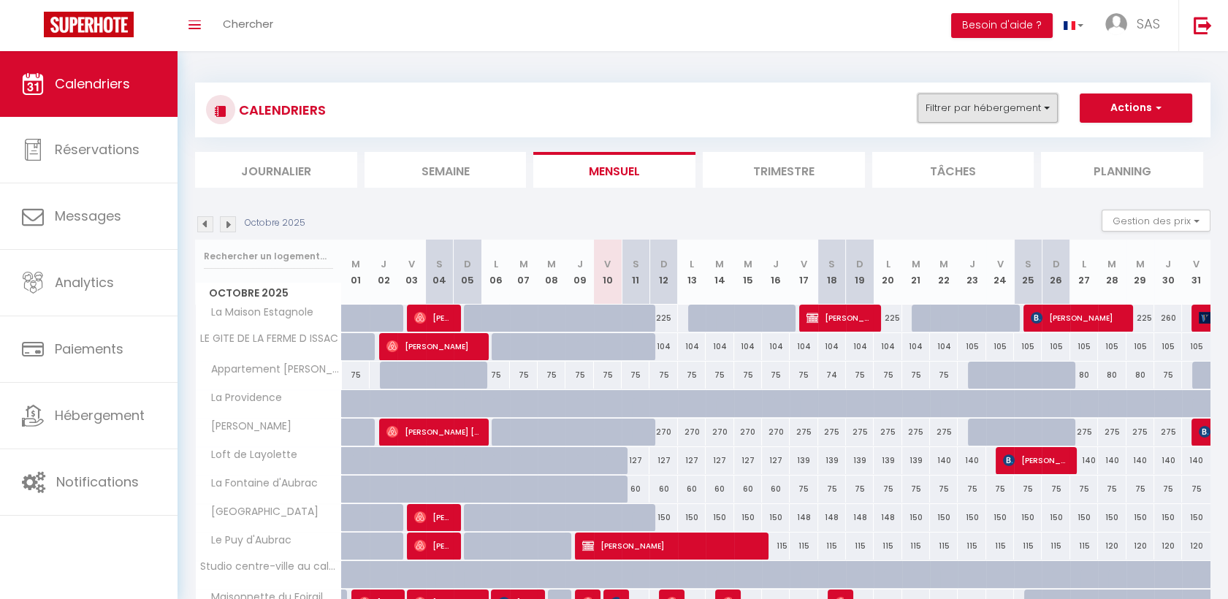
click at [987, 102] on button "Filtrer par hébergement" at bounding box center [987, 107] width 140 height 29
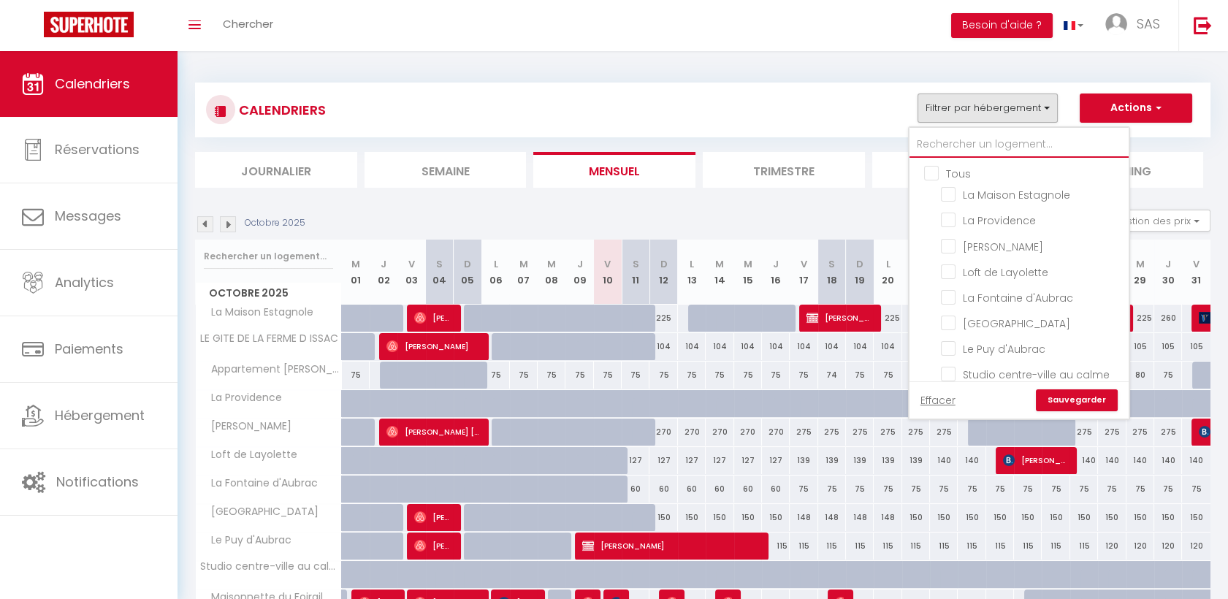
click at [933, 143] on input "text" at bounding box center [1018, 144] width 219 height 26
type input "g"
checkbox input "false"
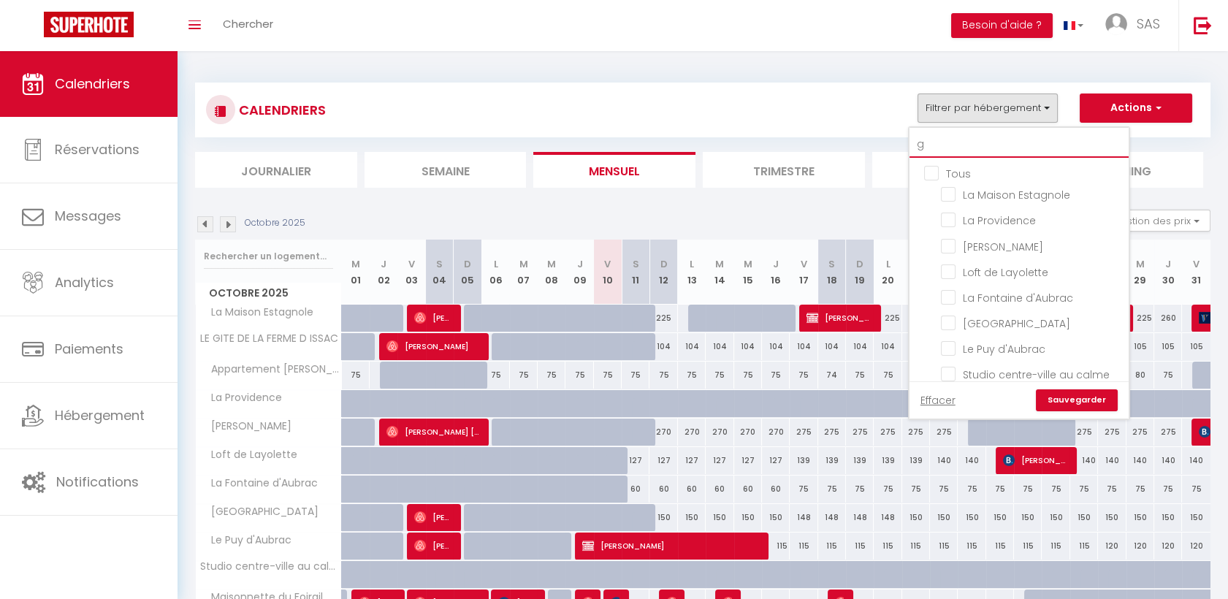
checkbox input "false"
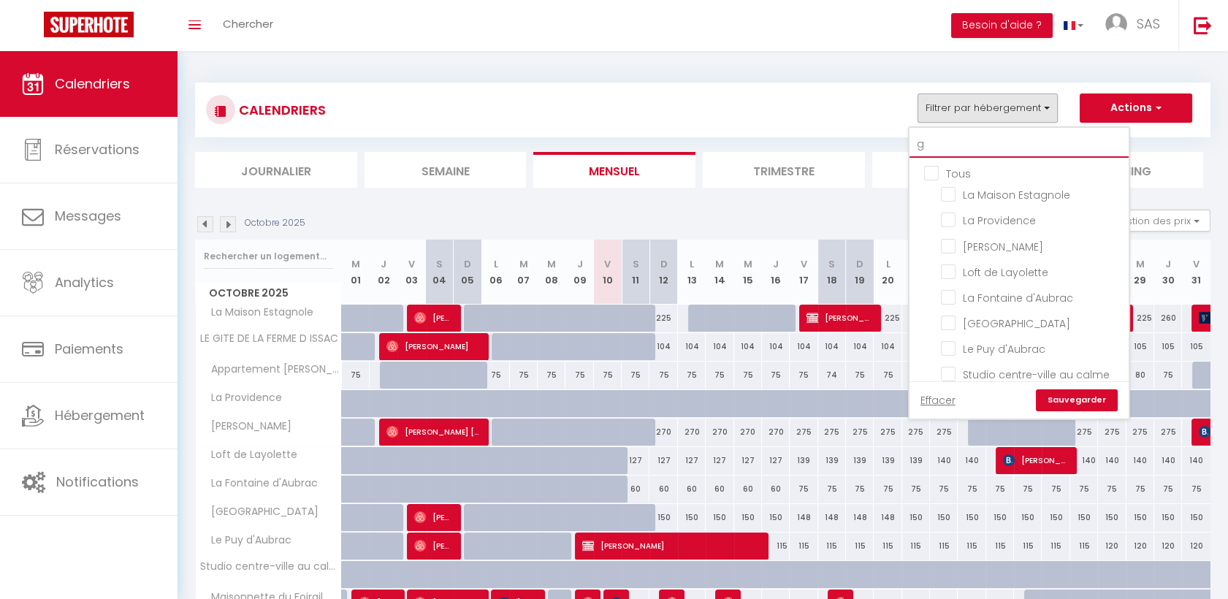
checkbox input "false"
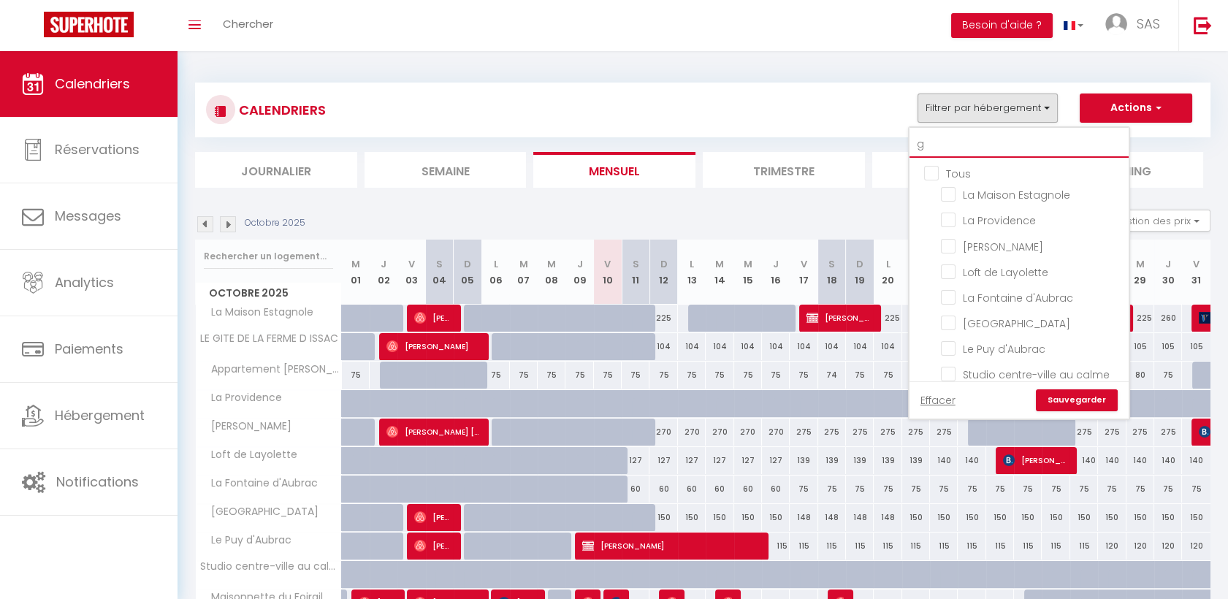
checkbox input "false"
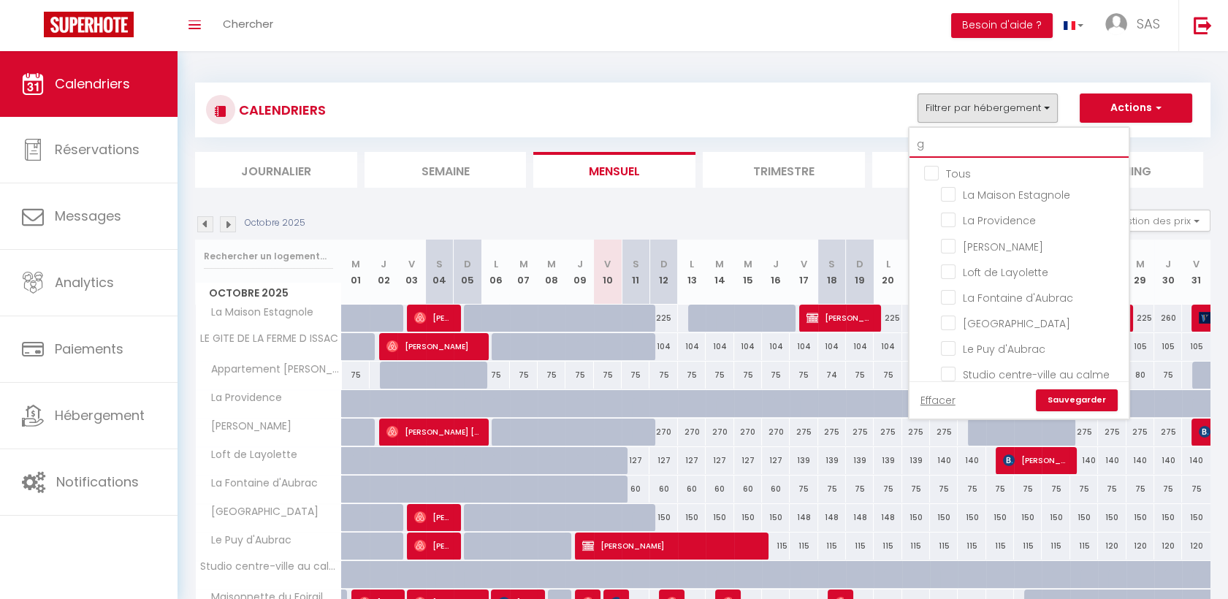
checkbox input "false"
type input "ge"
checkbox input "false"
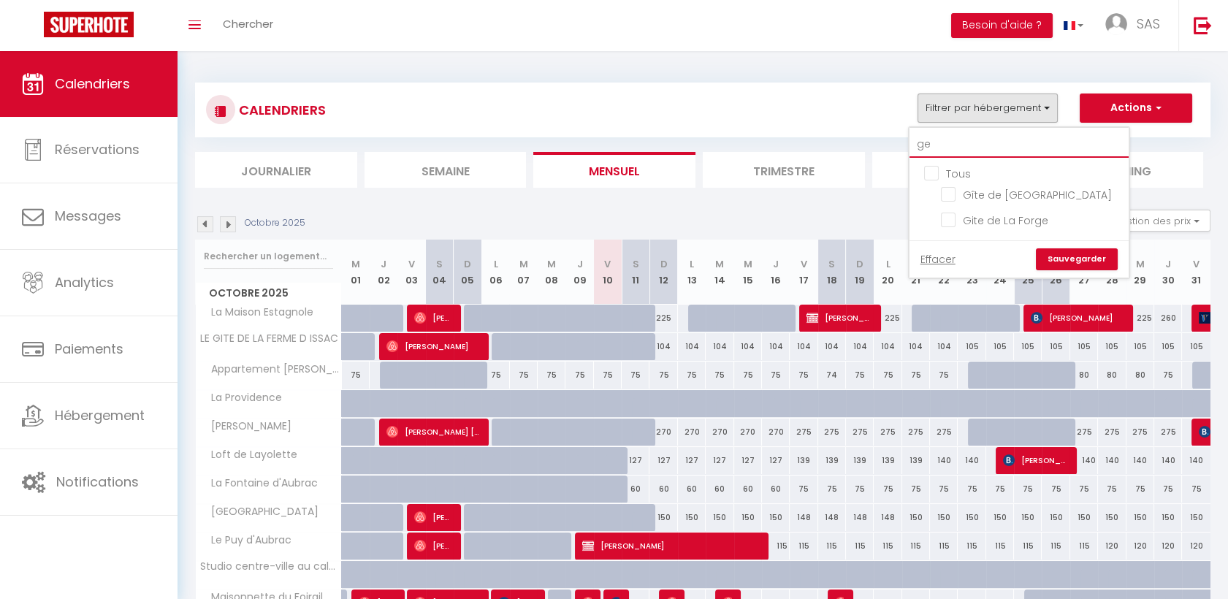
type input "ger"
checkbox input "false"
type input "gerv"
checkbox input "false"
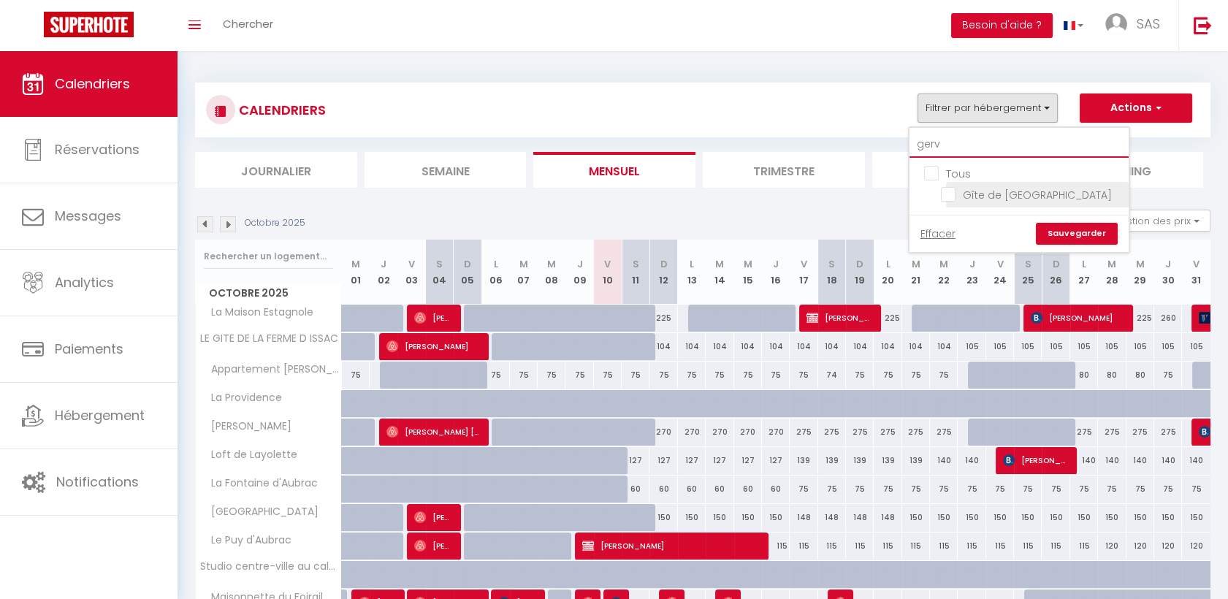
type input "gerv"
click at [951, 198] on input "Gîte de [GEOGRAPHIC_DATA]" at bounding box center [1032, 193] width 183 height 15
checkbox input "true"
click at [964, 148] on input "gerv" at bounding box center [1018, 144] width 219 height 26
type input "o"
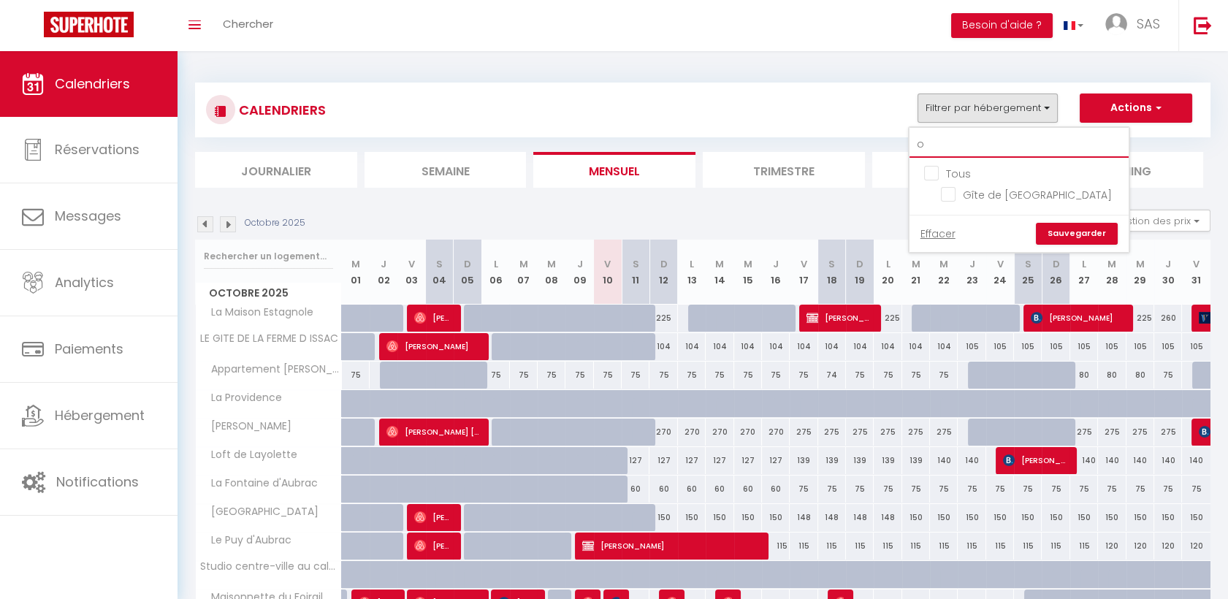
checkbox input "false"
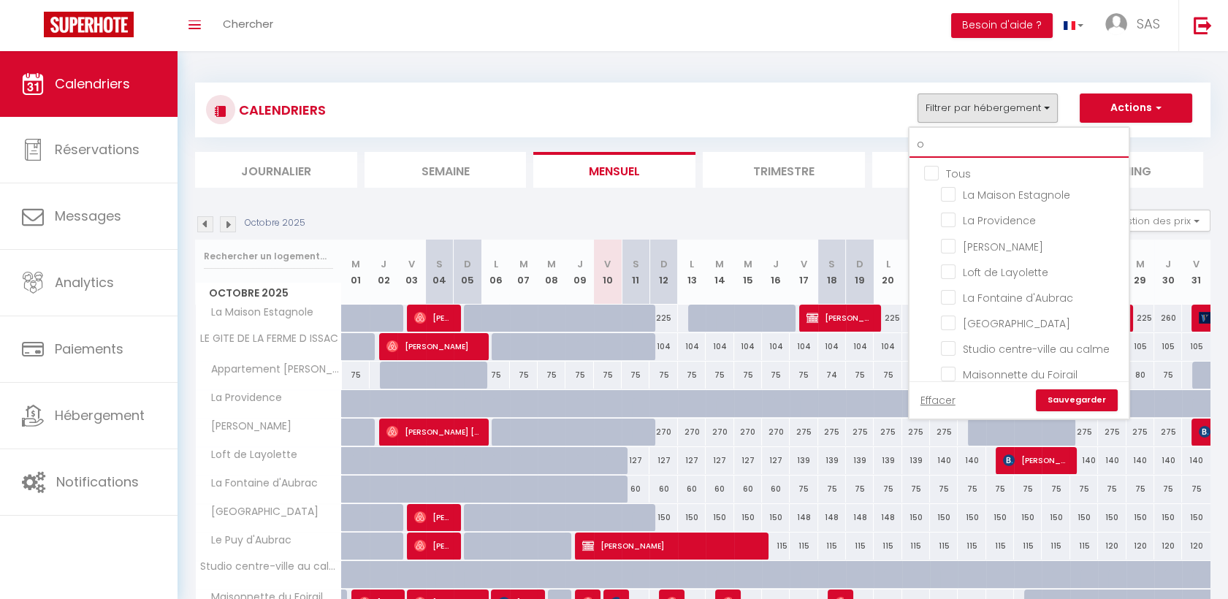
type input "os"
checkbox input "false"
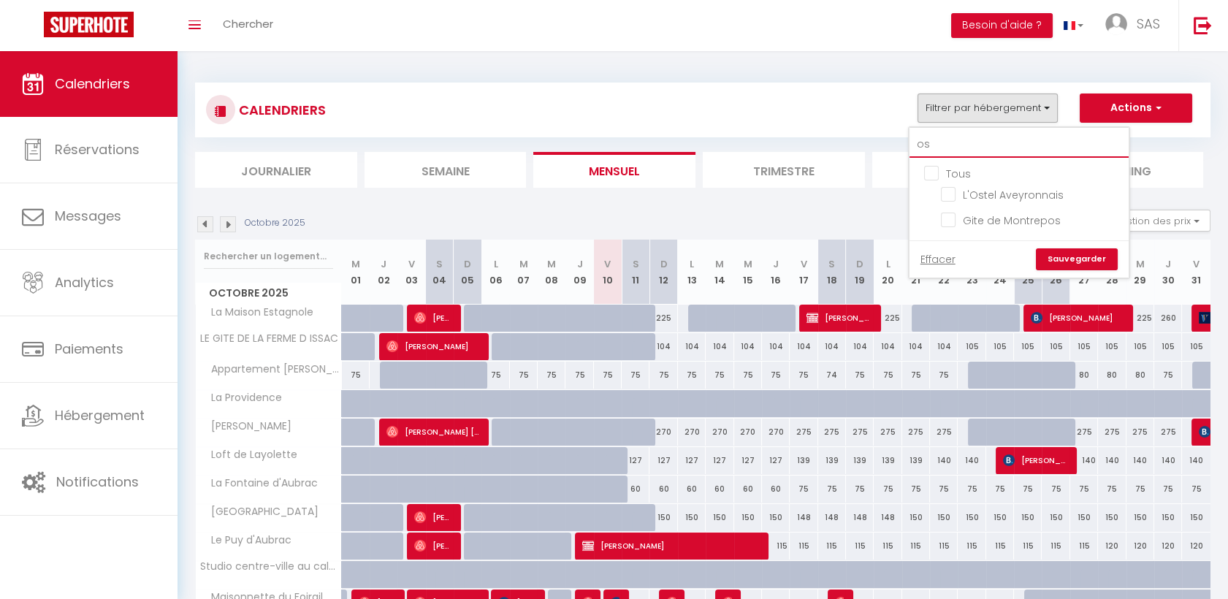
type input "ost"
checkbox input "false"
type input "oste"
checkbox input "false"
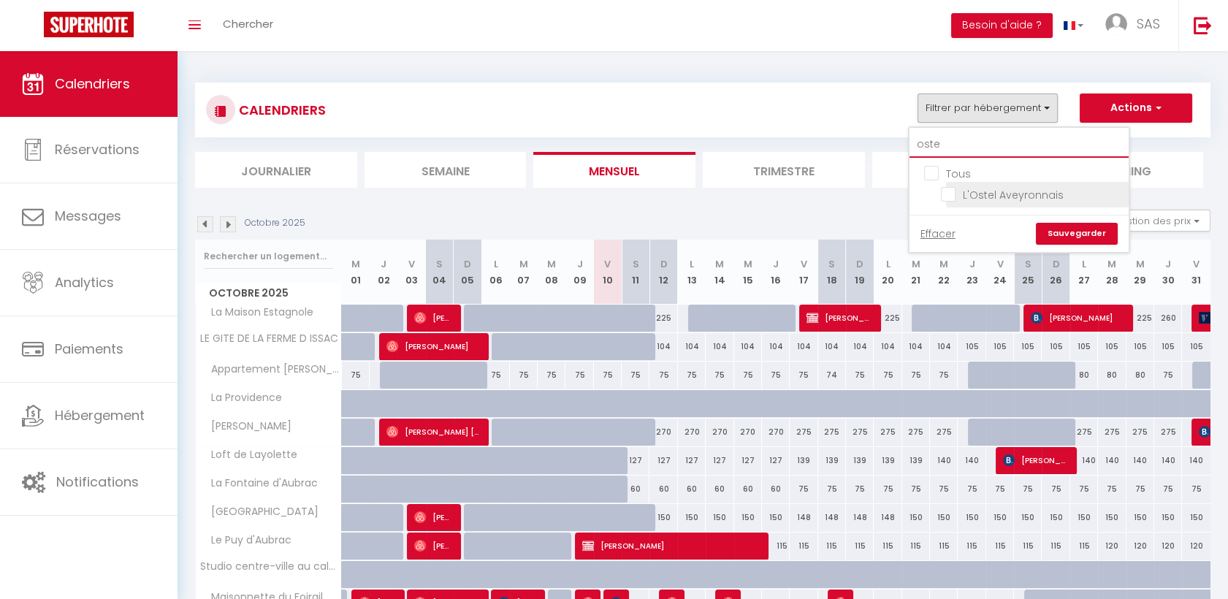
type input "oste"
click at [954, 193] on input "L'Ostel Aveyronnais" at bounding box center [1032, 193] width 183 height 15
checkbox input "true"
click at [1081, 229] on link "Sauvegarder" at bounding box center [1076, 234] width 82 height 22
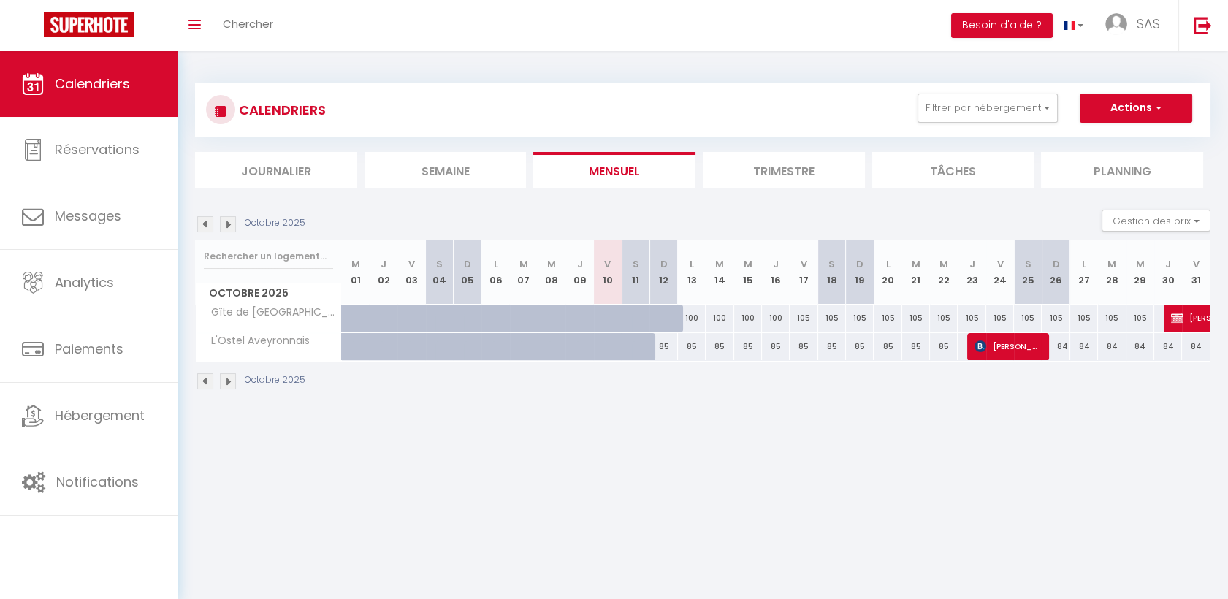
click at [234, 216] on img at bounding box center [228, 224] width 16 height 16
